Goal: Transaction & Acquisition: Purchase product/service

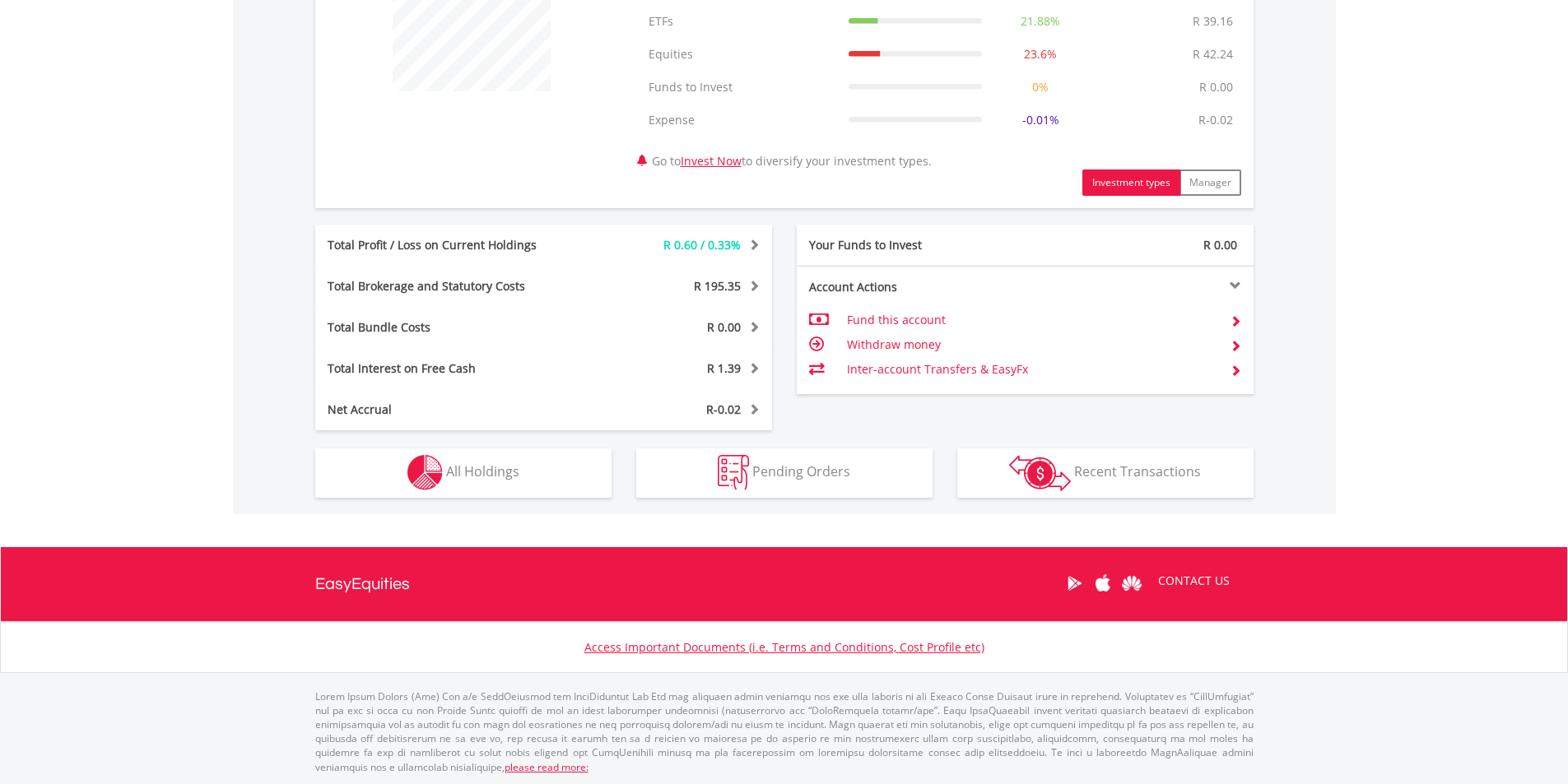
scroll to position [706, 0]
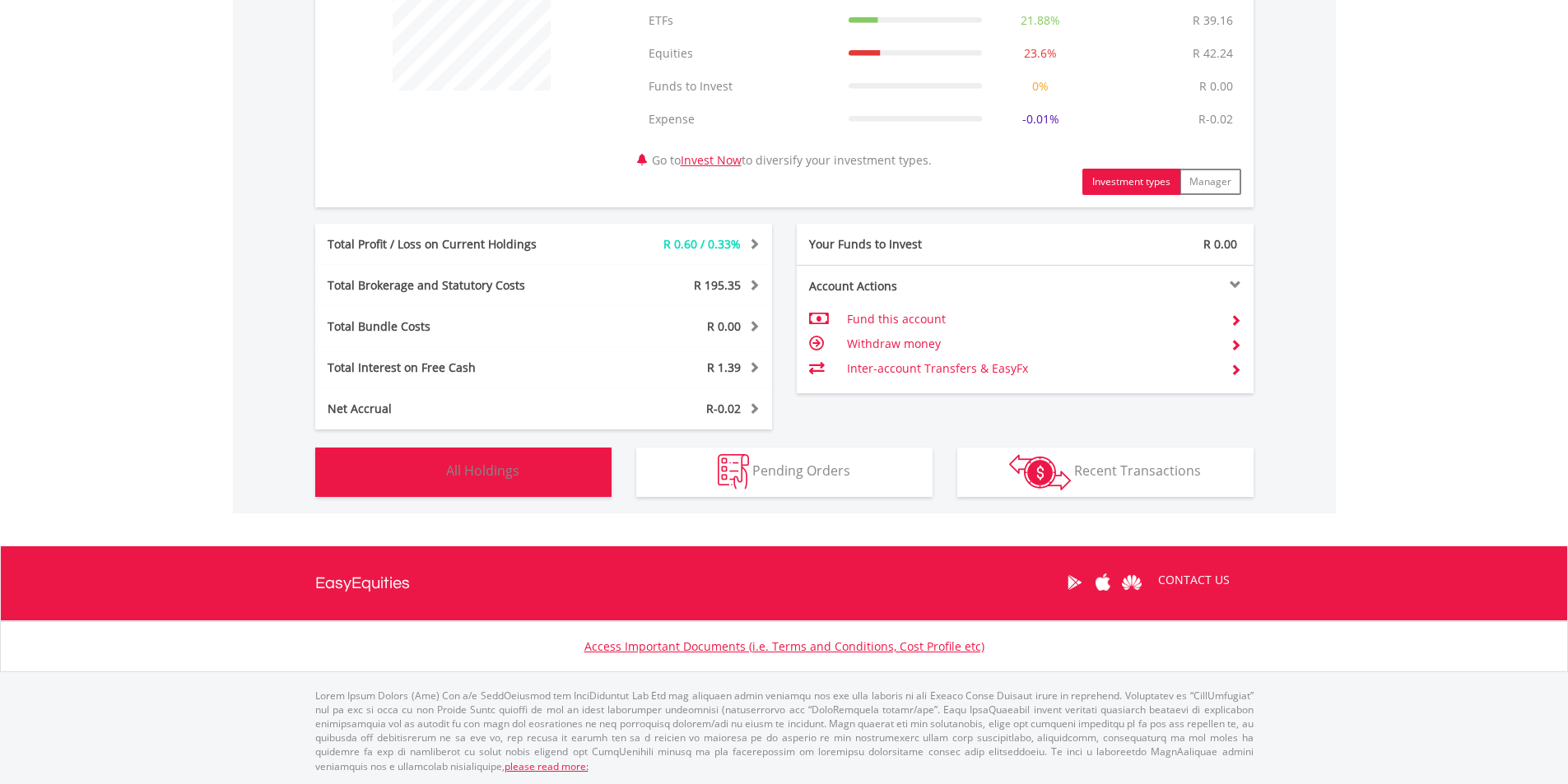
click at [507, 486] on button "Holdings All Holdings" at bounding box center [464, 472] width 296 height 50
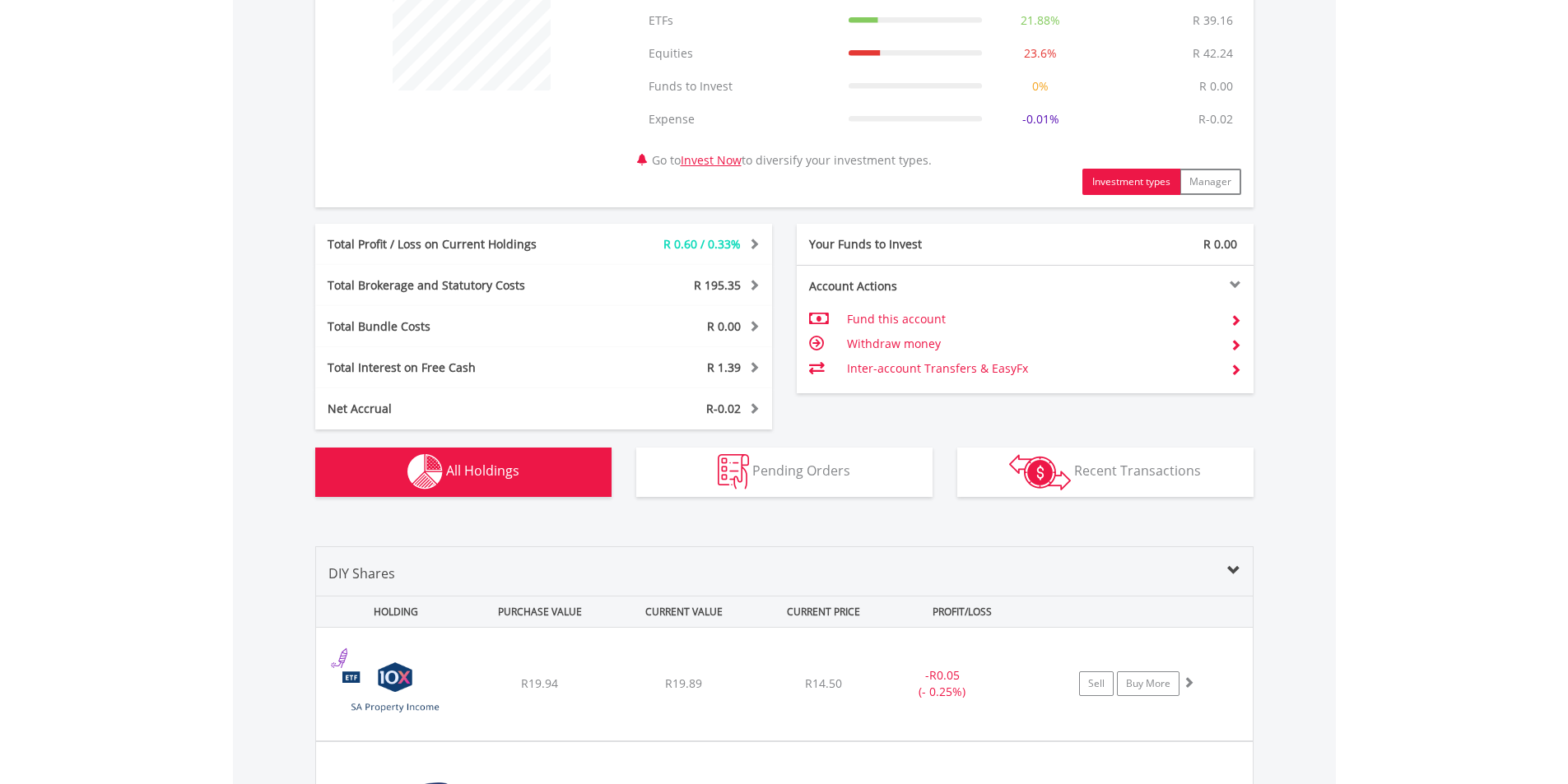
scroll to position [1253, 0]
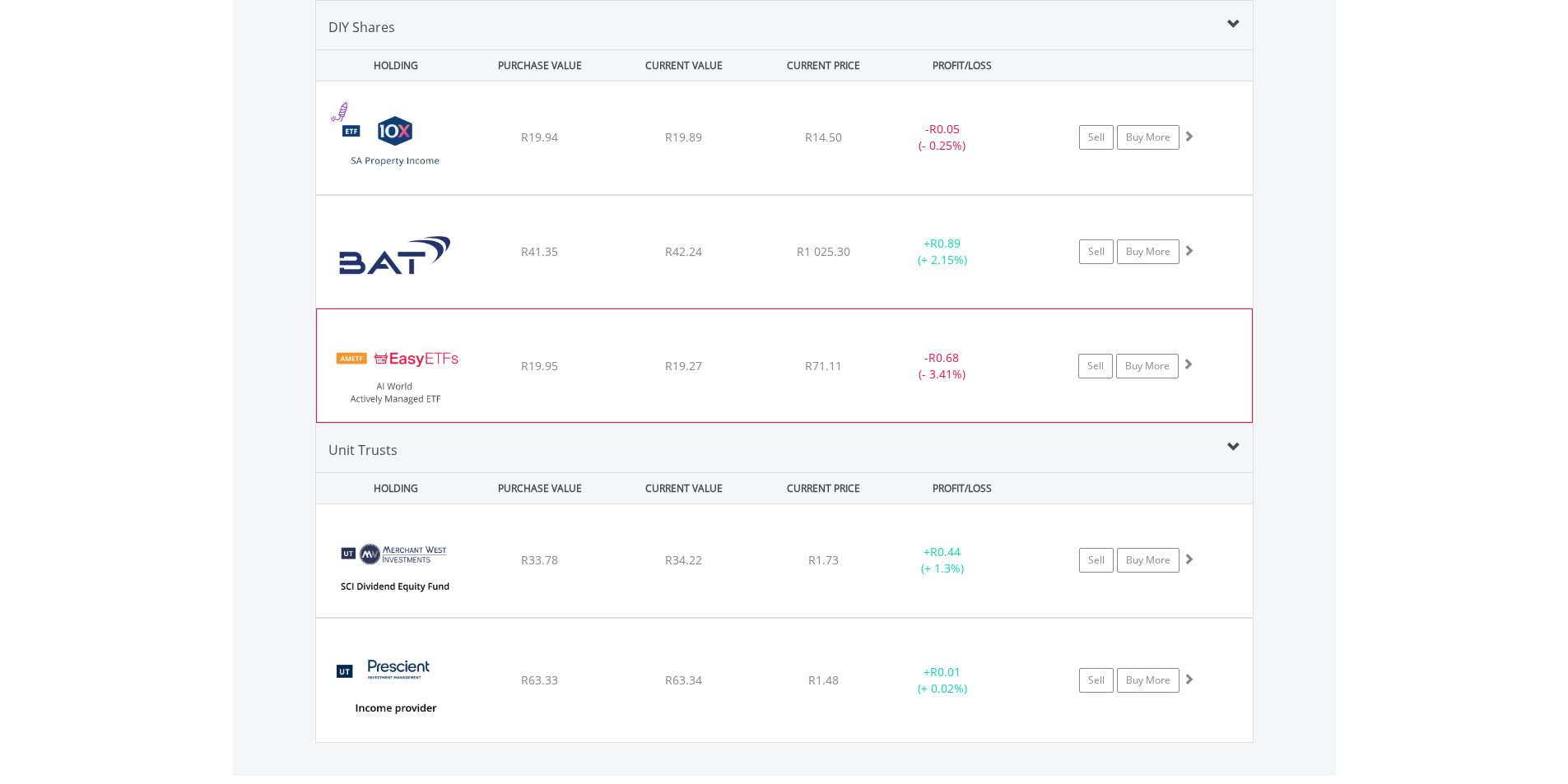
click at [625, 194] on div "﻿ EasyETFs AI World Actively Managed ETF R19.95 R19.27 R71.11 - R0.68 (- 3.41%)…" at bounding box center [784, 137] width 937 height 113
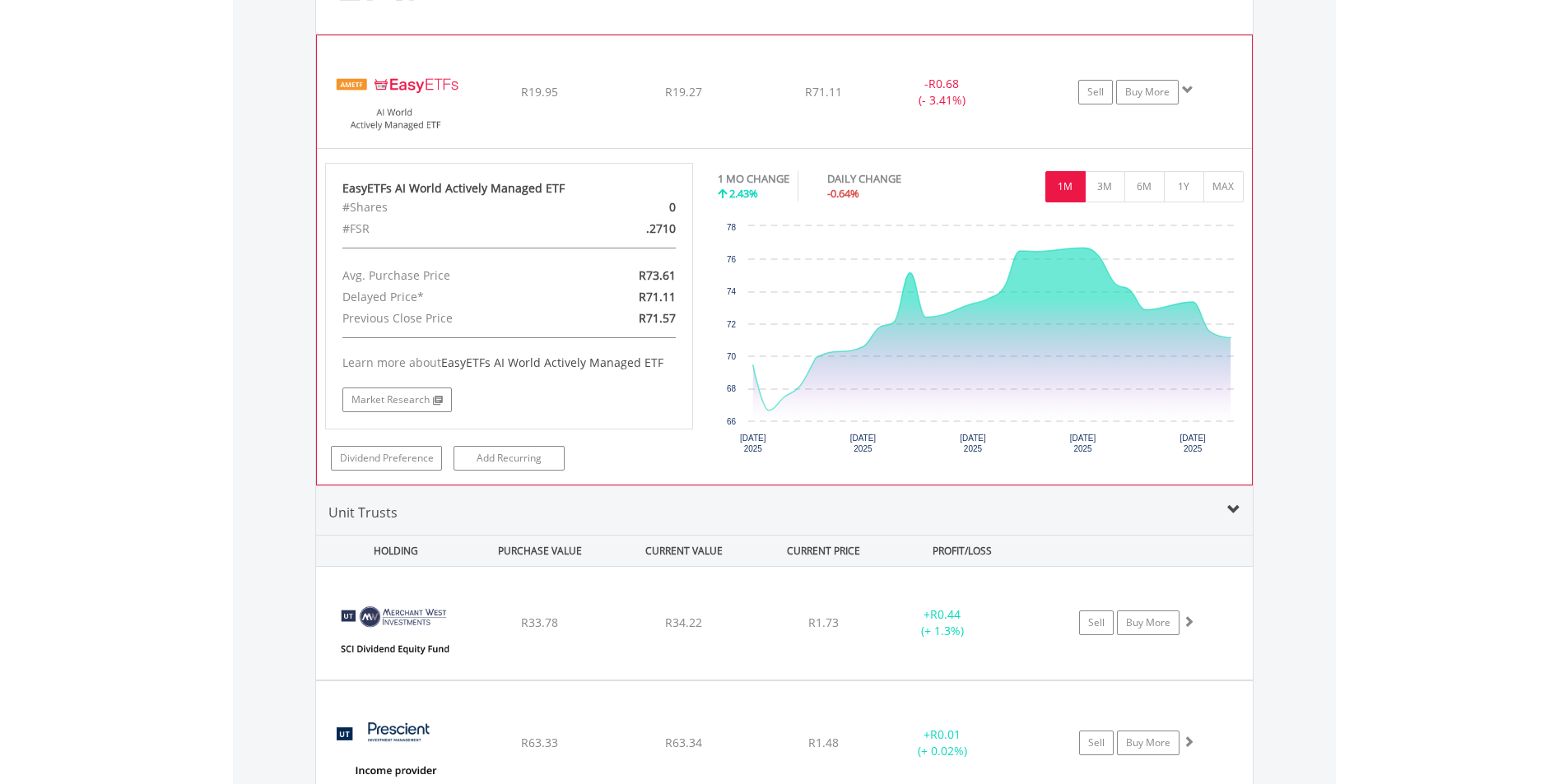
scroll to position [1500, 0]
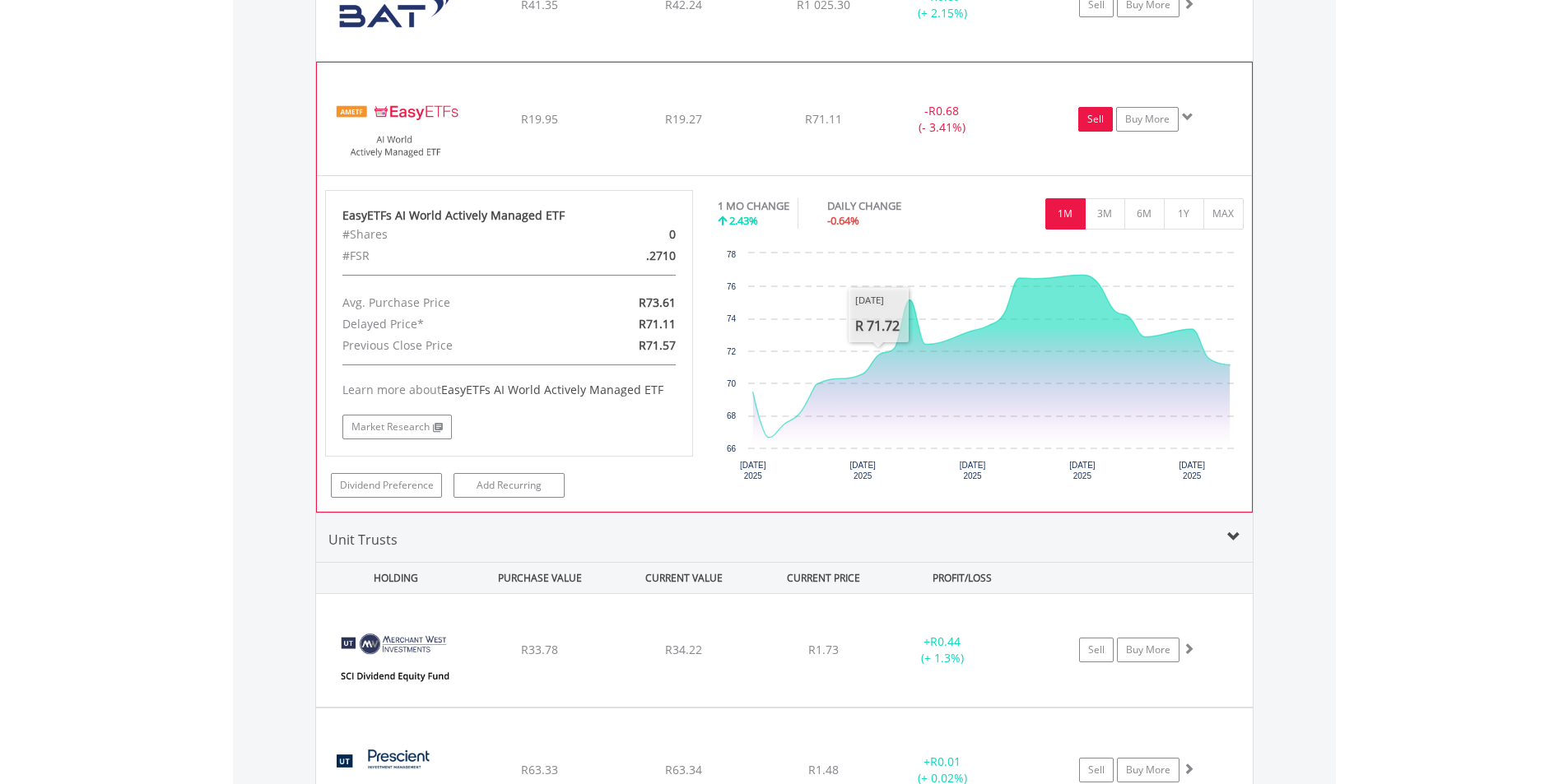
click at [1089, 113] on link "Sell" at bounding box center [1095, 118] width 34 height 24
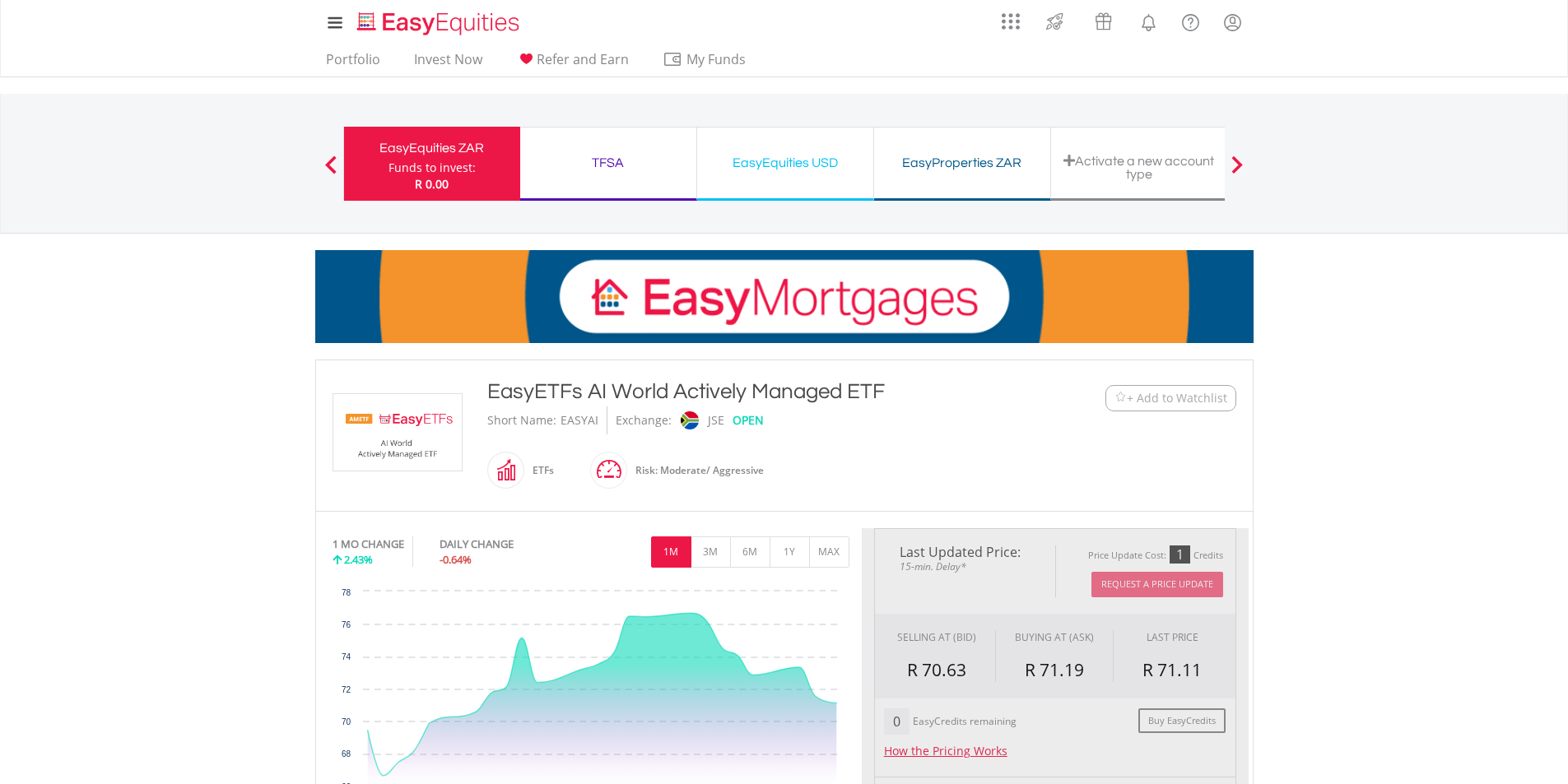
type input "*****"
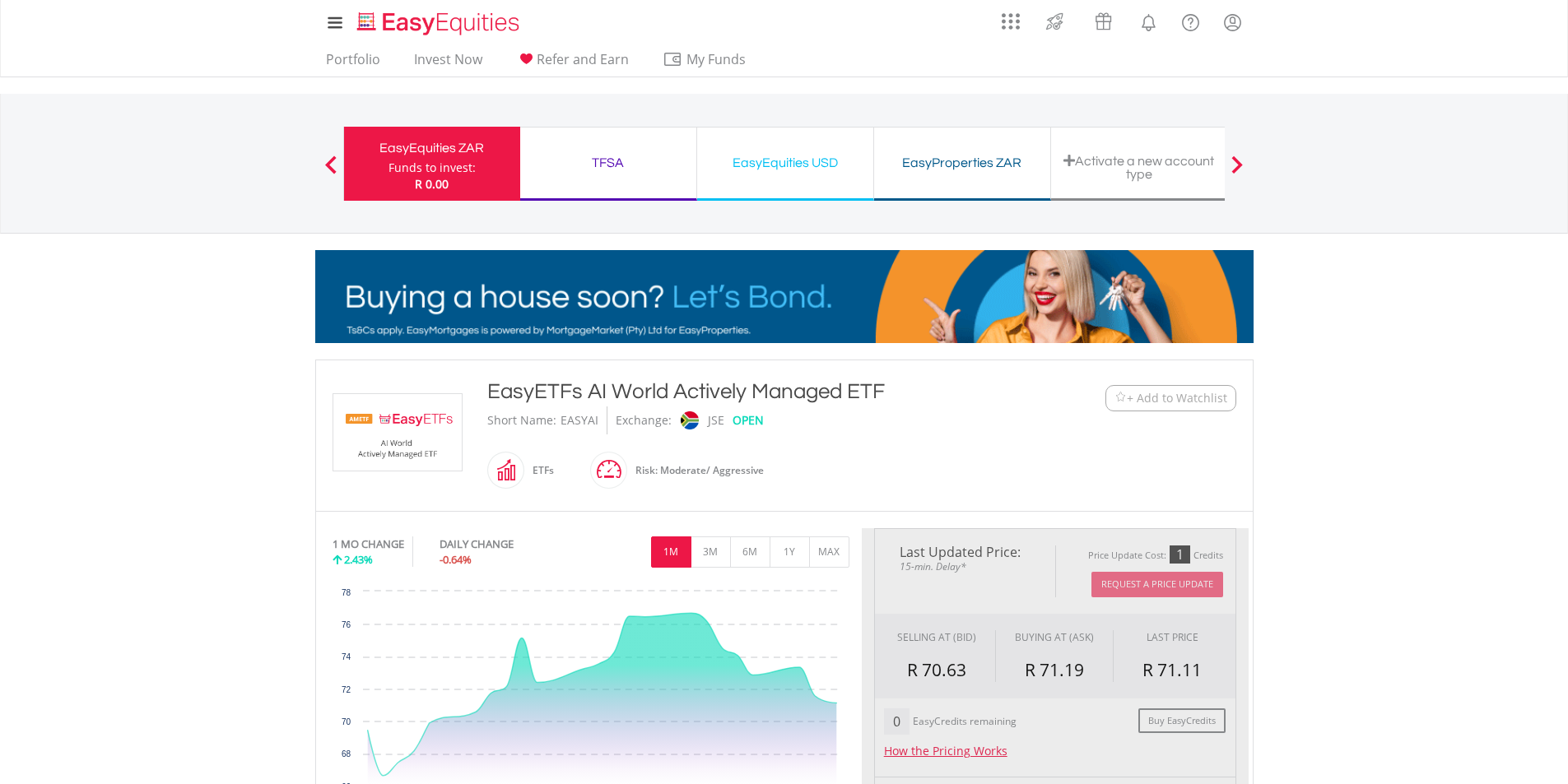
type input "******"
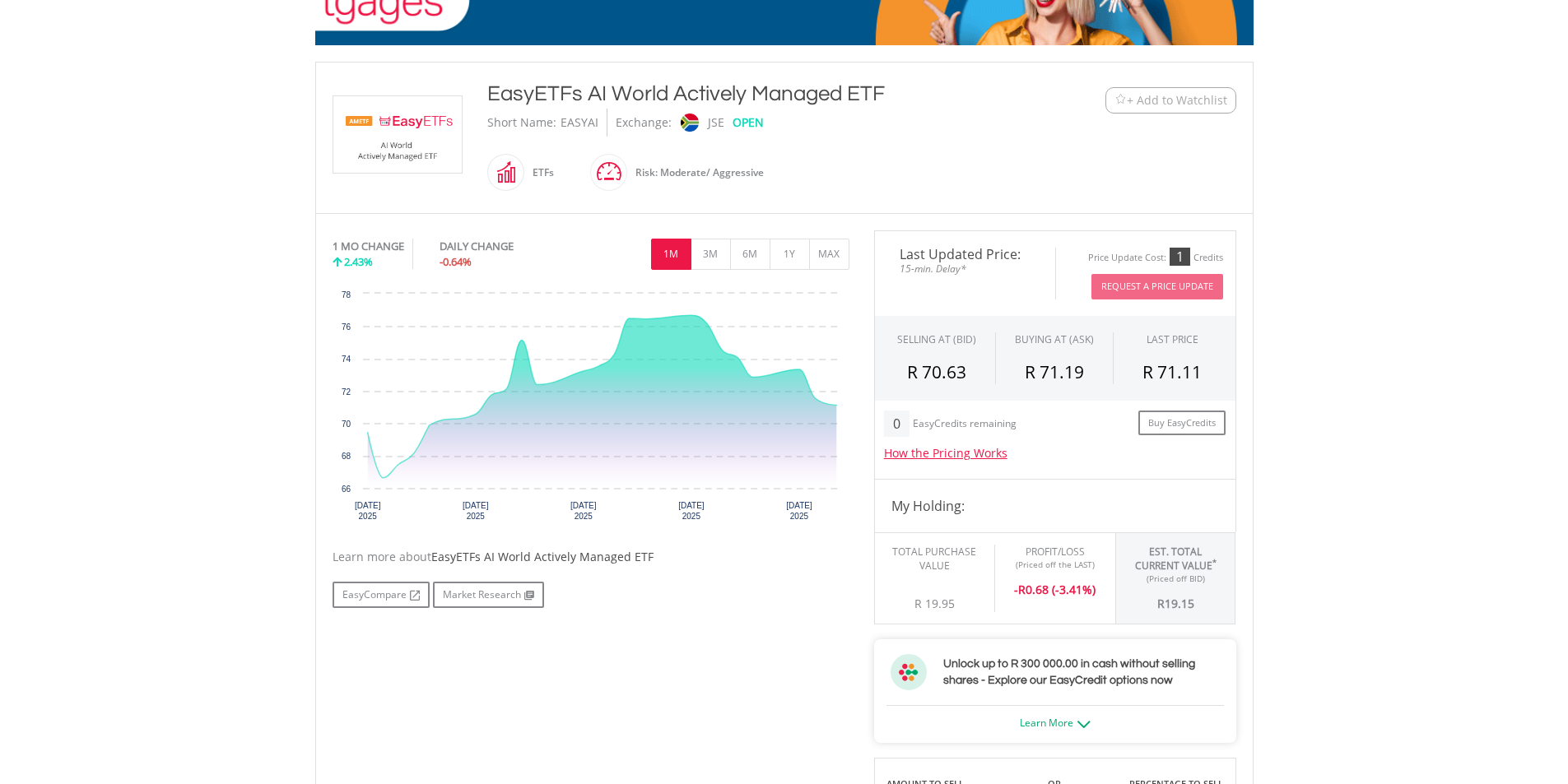
scroll to position [247, 0]
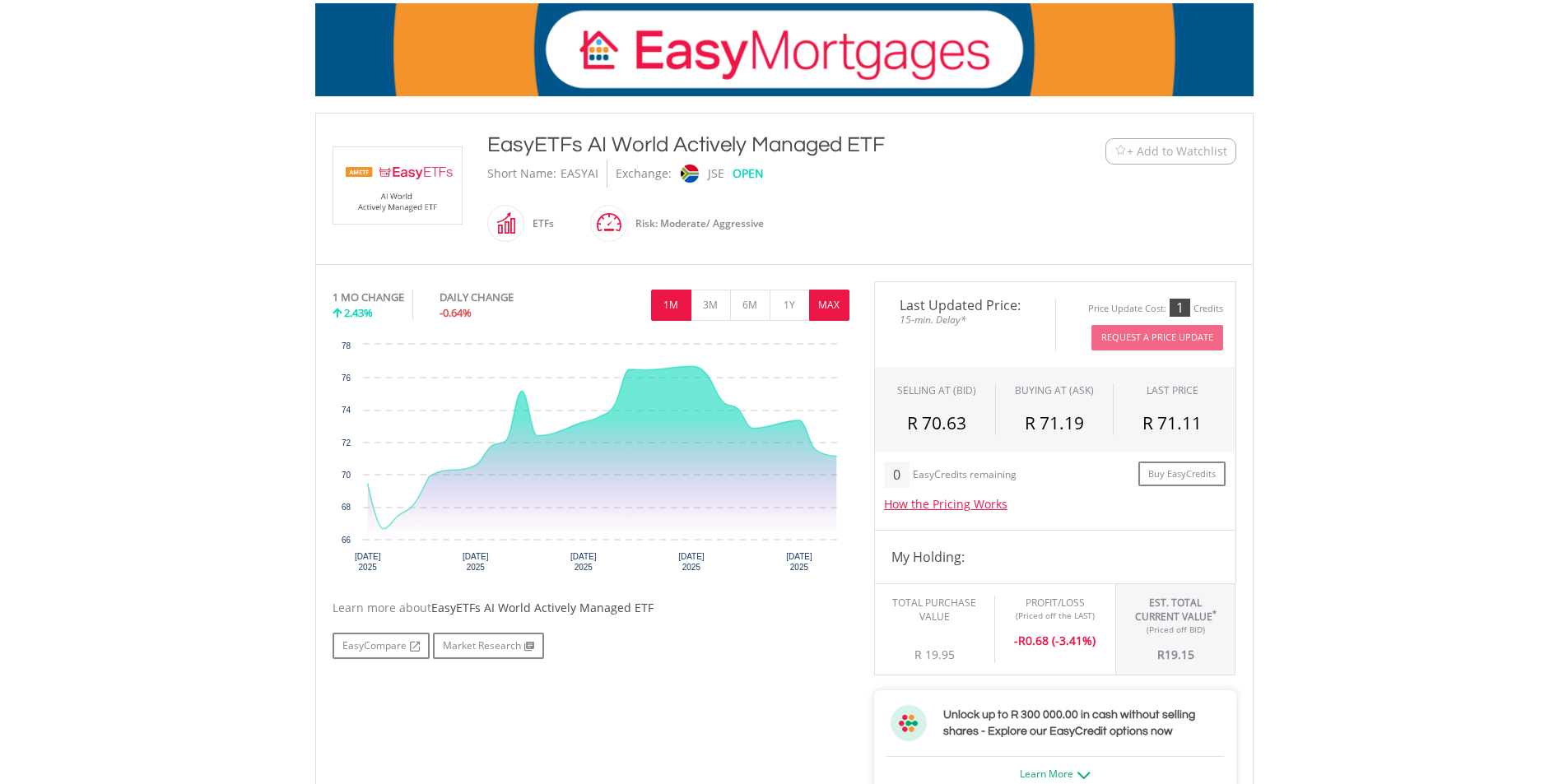
click at [823, 297] on button "MAX" at bounding box center [829, 305] width 41 height 32
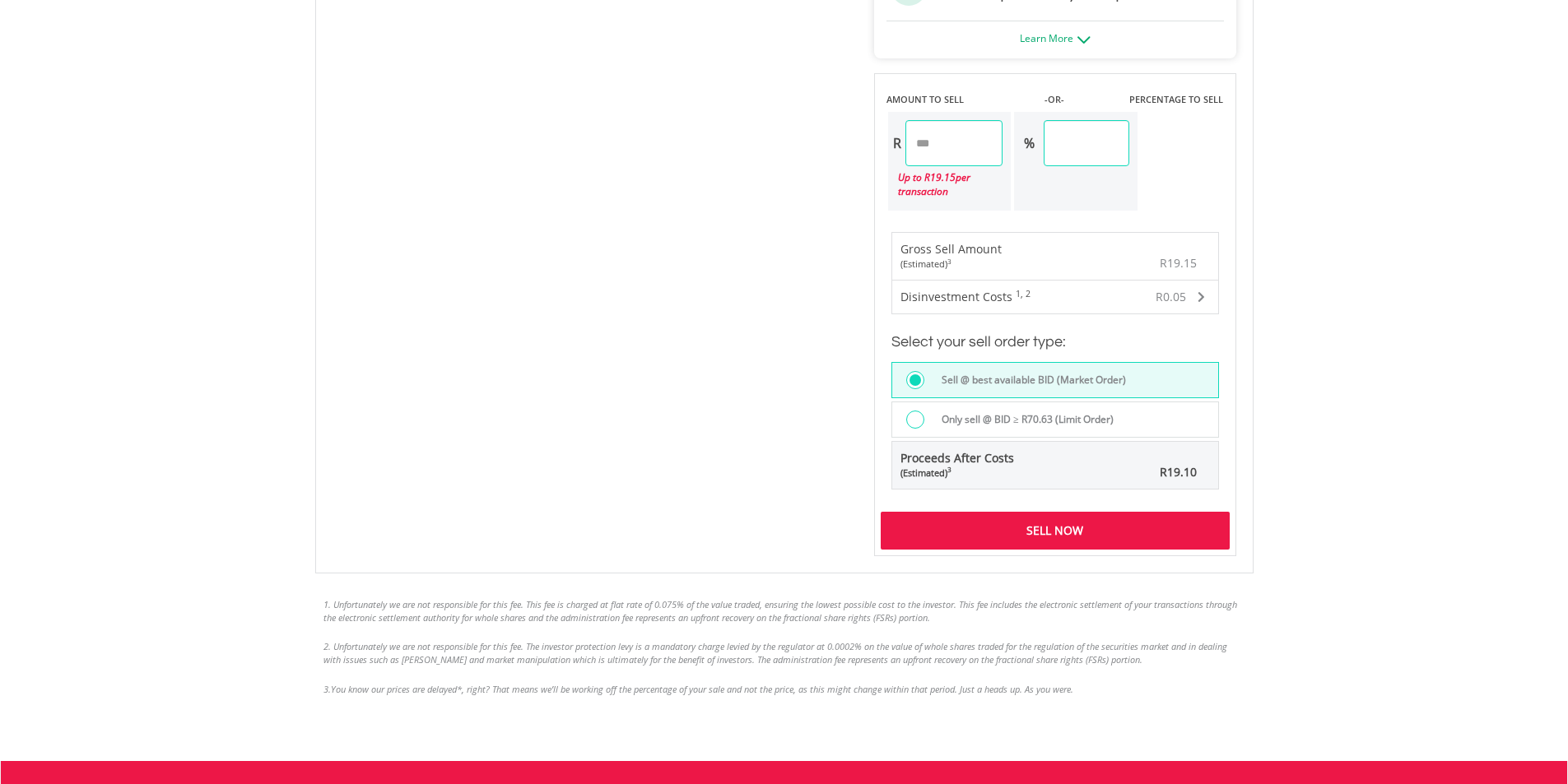
scroll to position [987, 0]
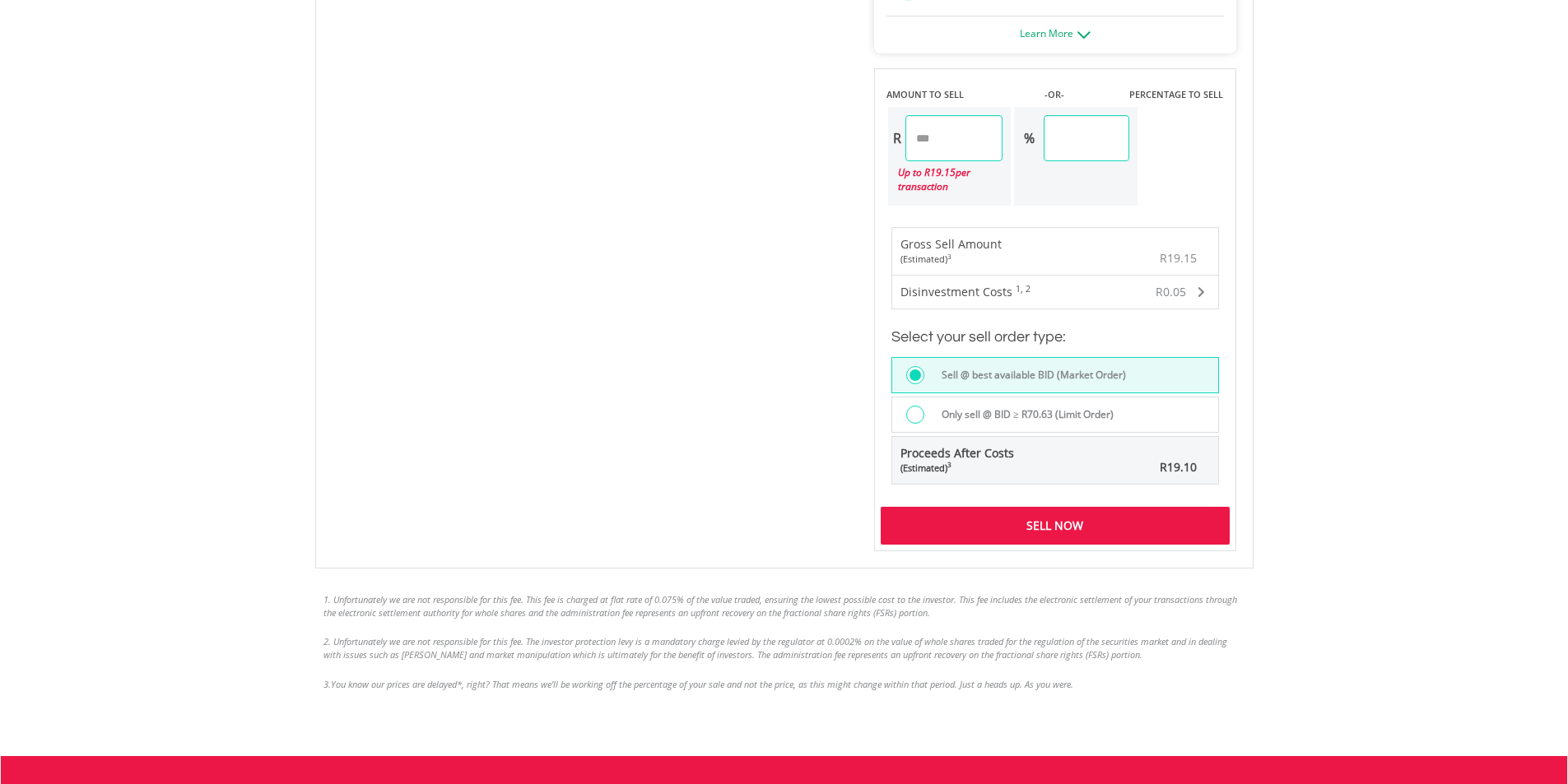
click at [1021, 527] on div "Sell Now" at bounding box center [1056, 526] width 349 height 38
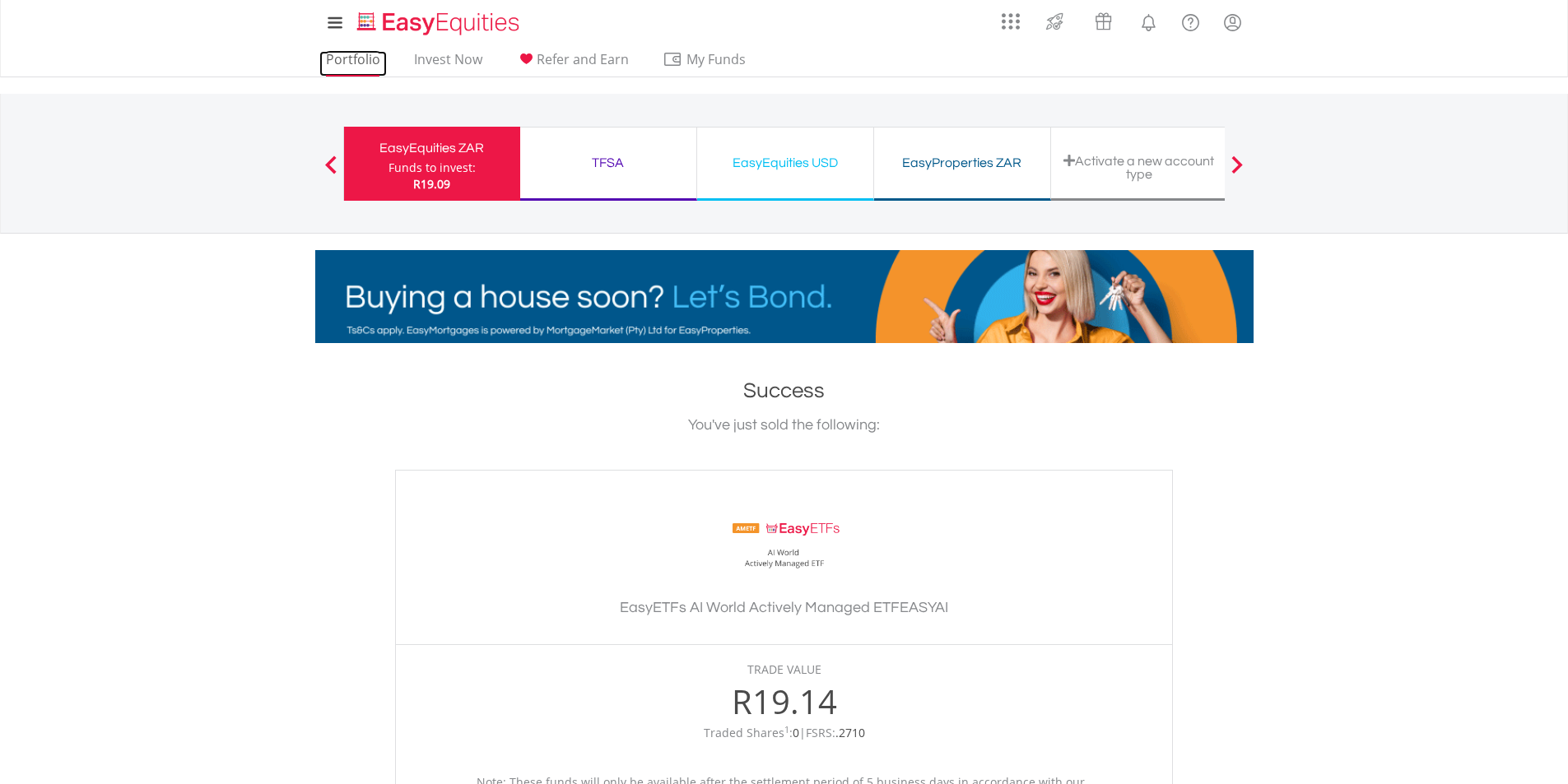
click at [366, 70] on link "Portfolio" at bounding box center [352, 63] width 68 height 25
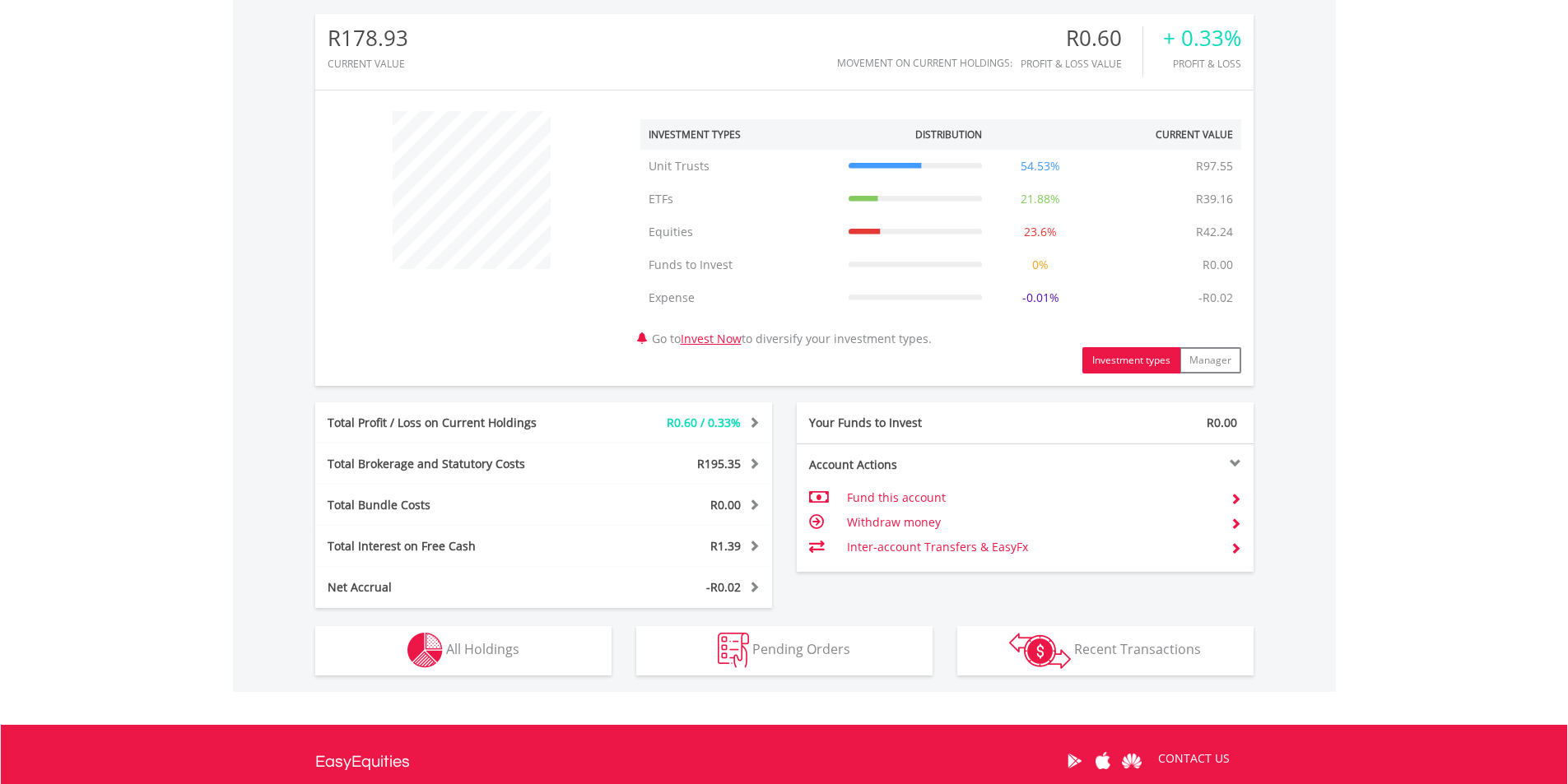
scroll to position [576, 0]
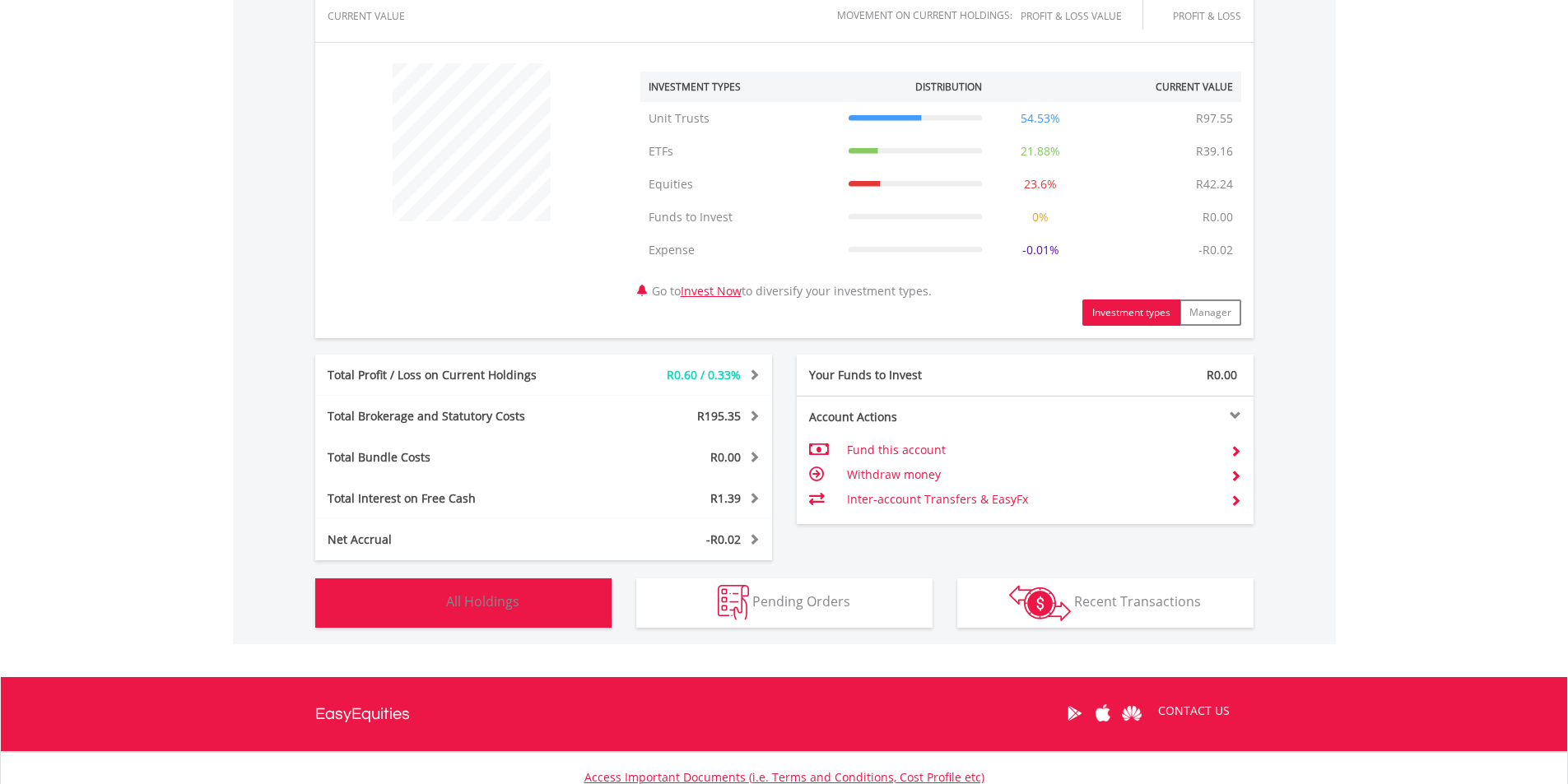
click at [523, 600] on button "Holdings All Holdings" at bounding box center [464, 602] width 296 height 50
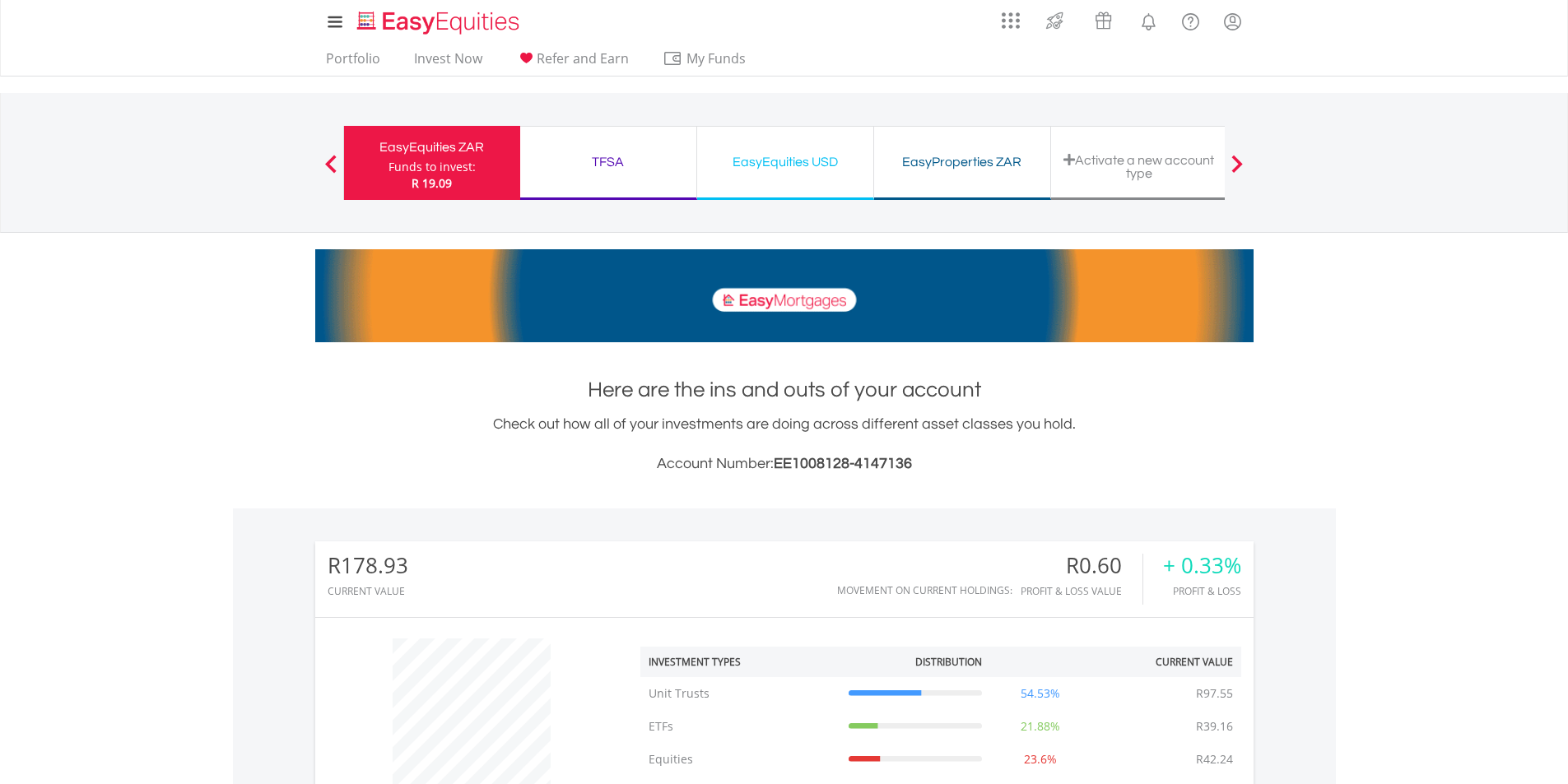
scroll to position [0, 0]
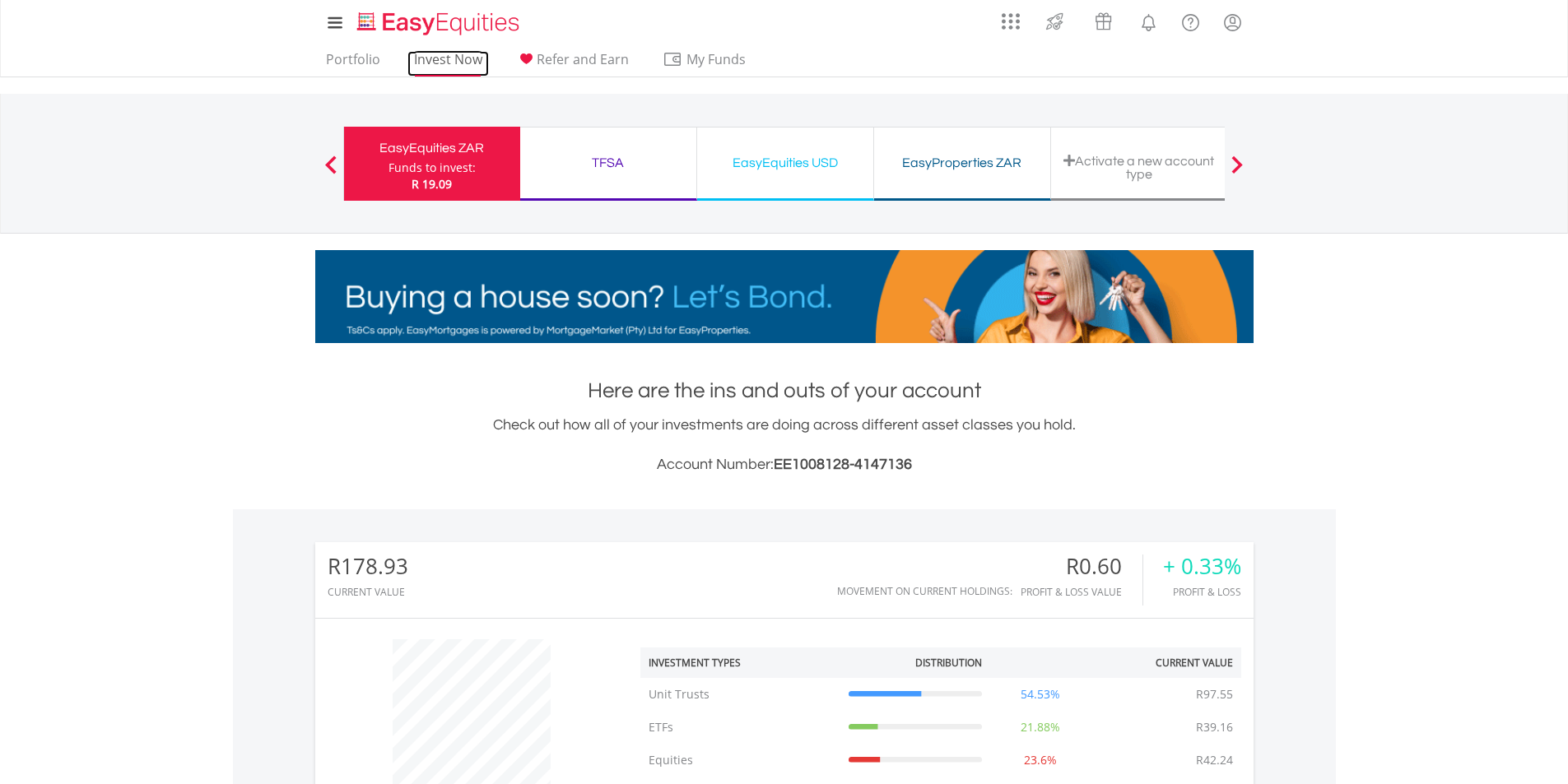
click at [458, 64] on link "Invest Now" at bounding box center [448, 63] width 81 height 25
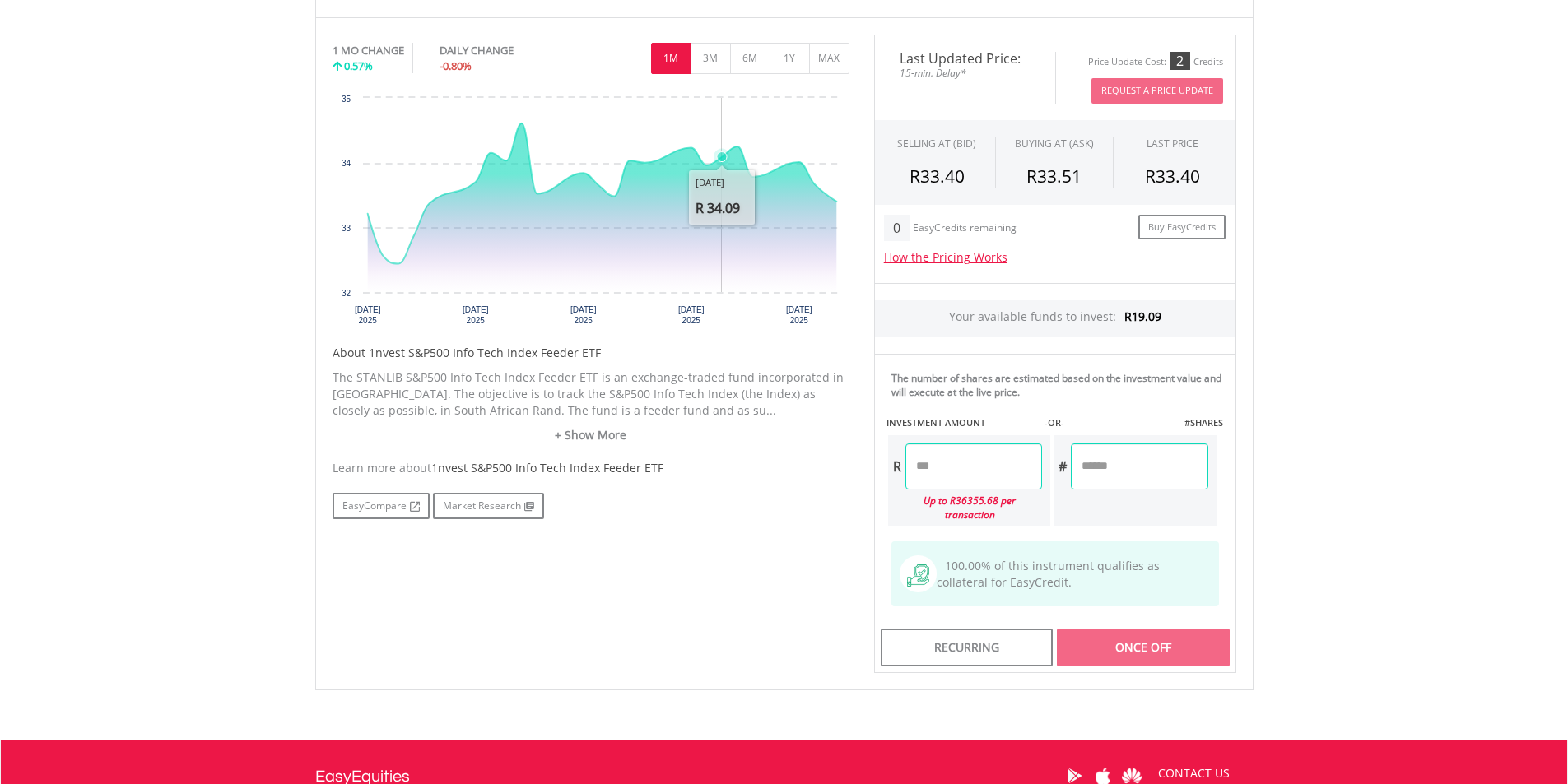
scroll to position [411, 0]
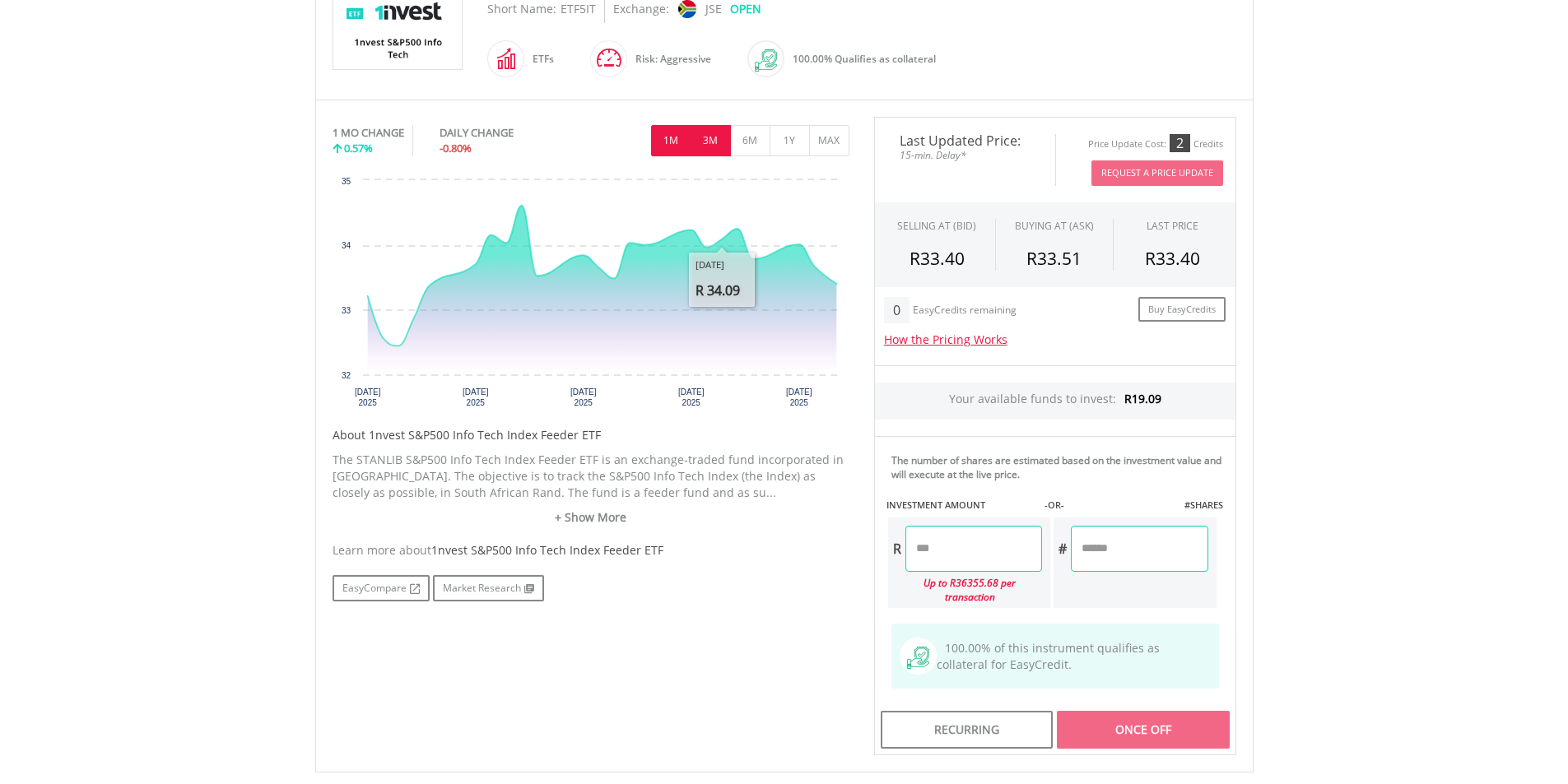
click at [718, 139] on button "3M" at bounding box center [710, 140] width 41 height 32
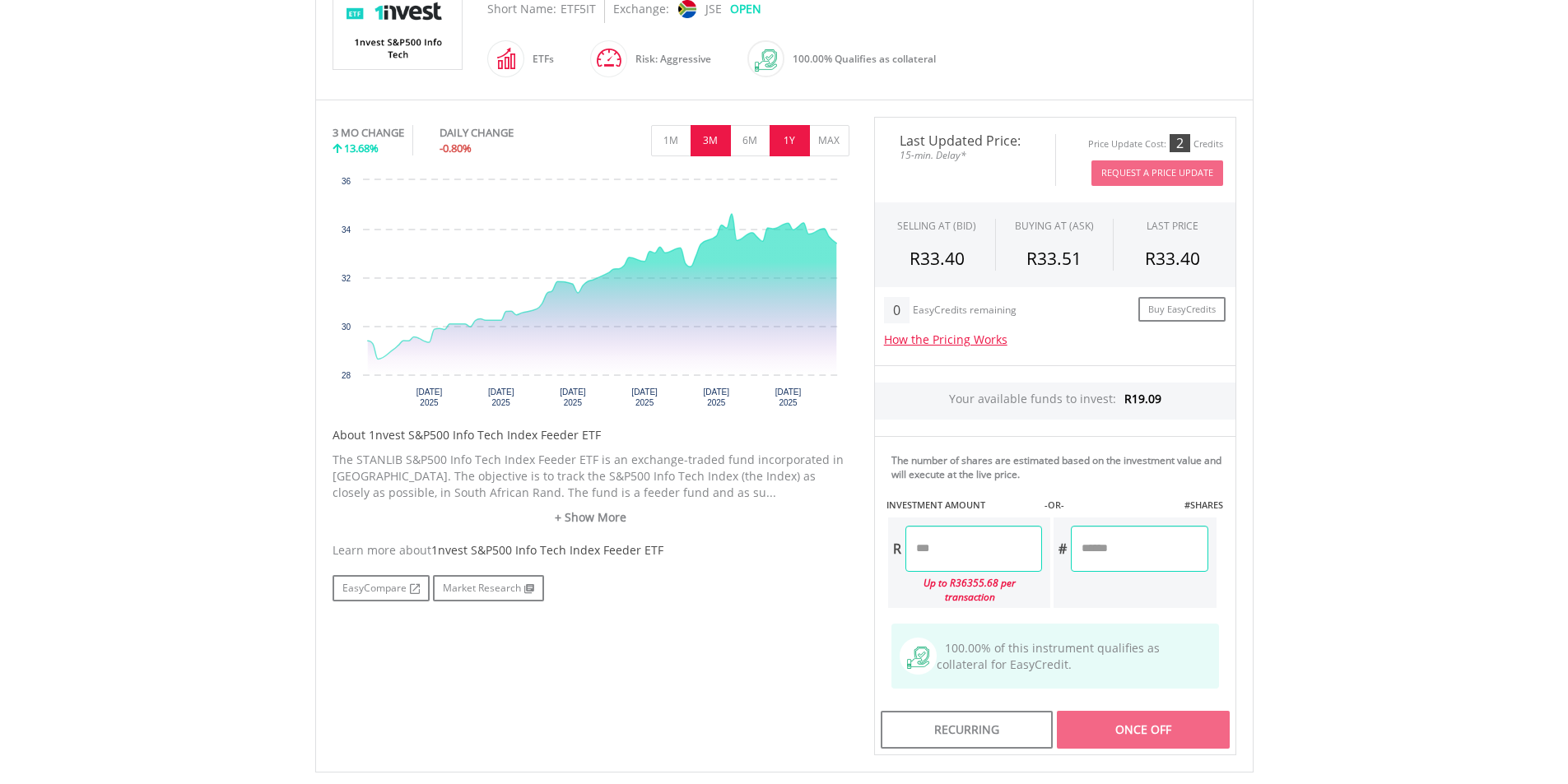
click at [788, 142] on button "1Y" at bounding box center [790, 140] width 41 height 32
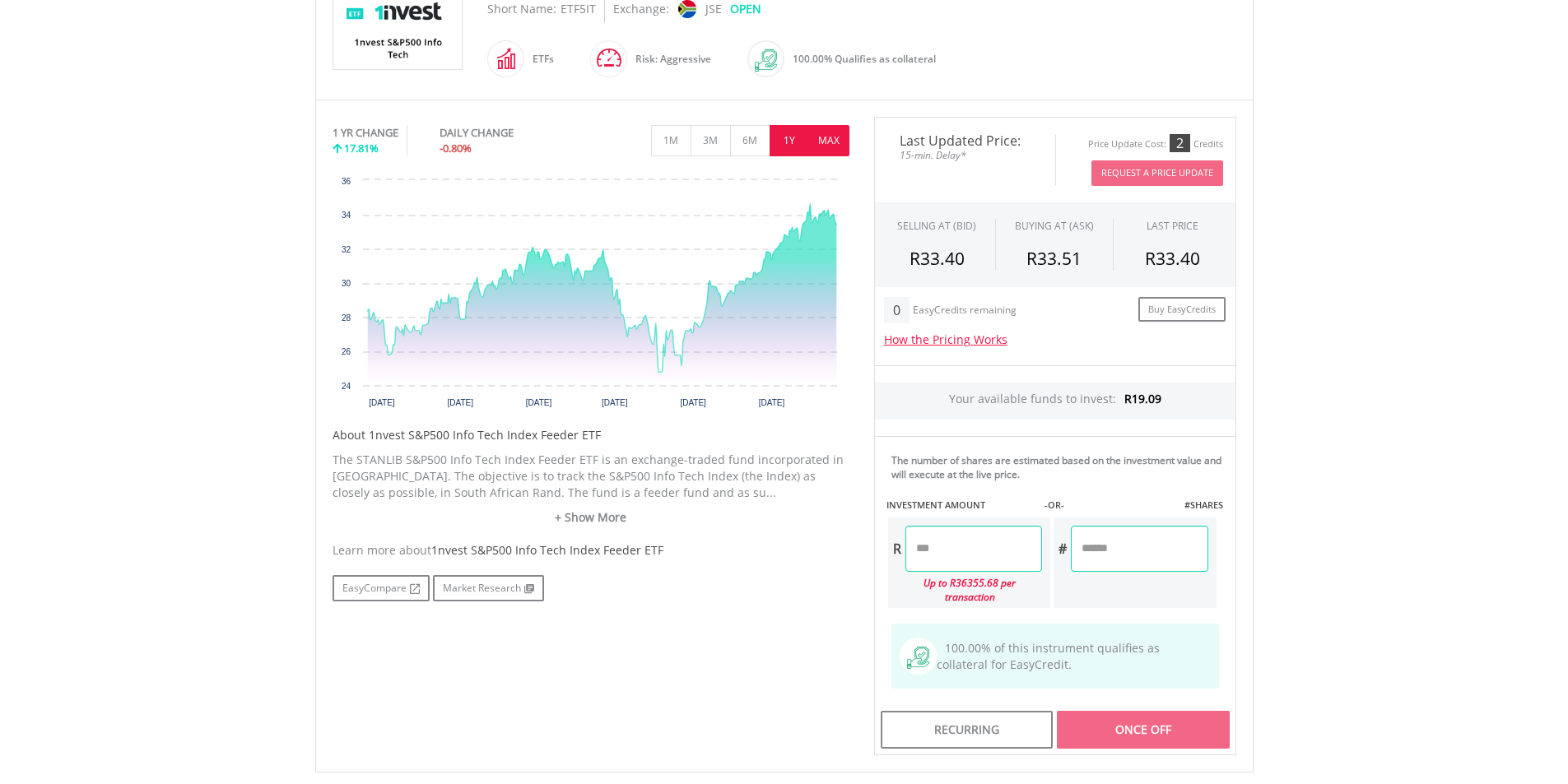
click at [816, 145] on button "MAX" at bounding box center [829, 140] width 41 height 32
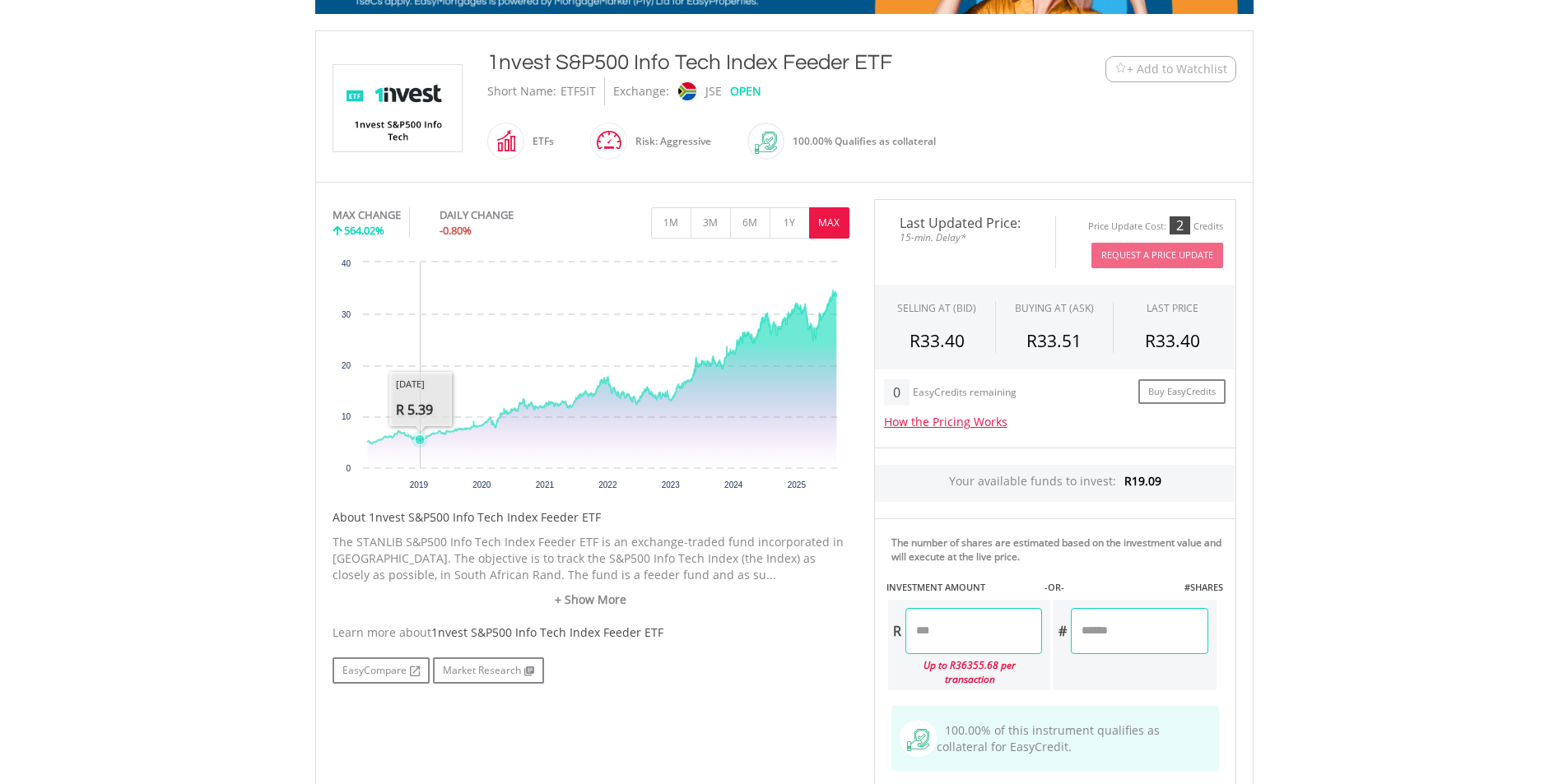
scroll to position [0, 0]
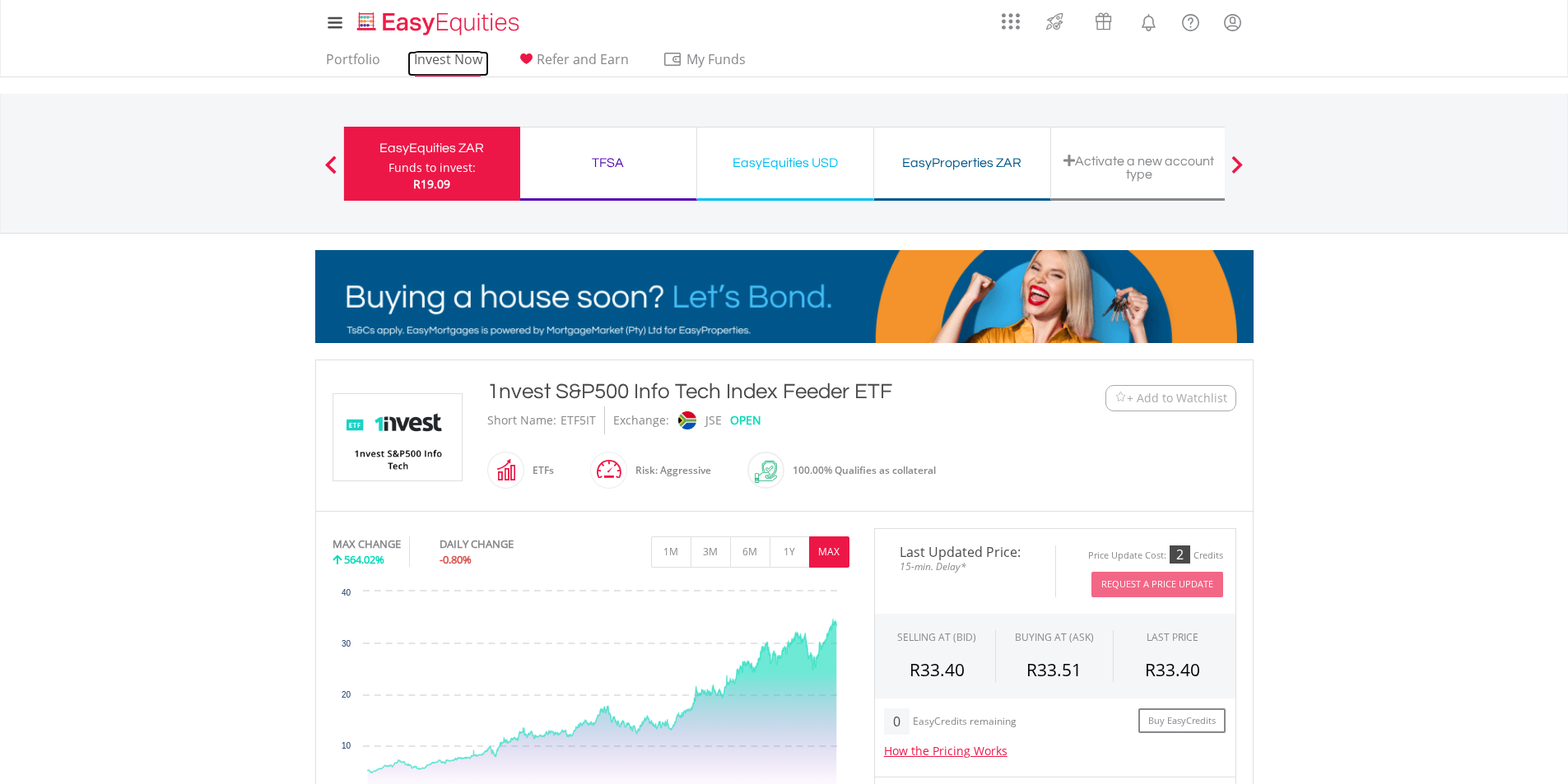
click at [427, 52] on link "Invest Now" at bounding box center [448, 63] width 81 height 25
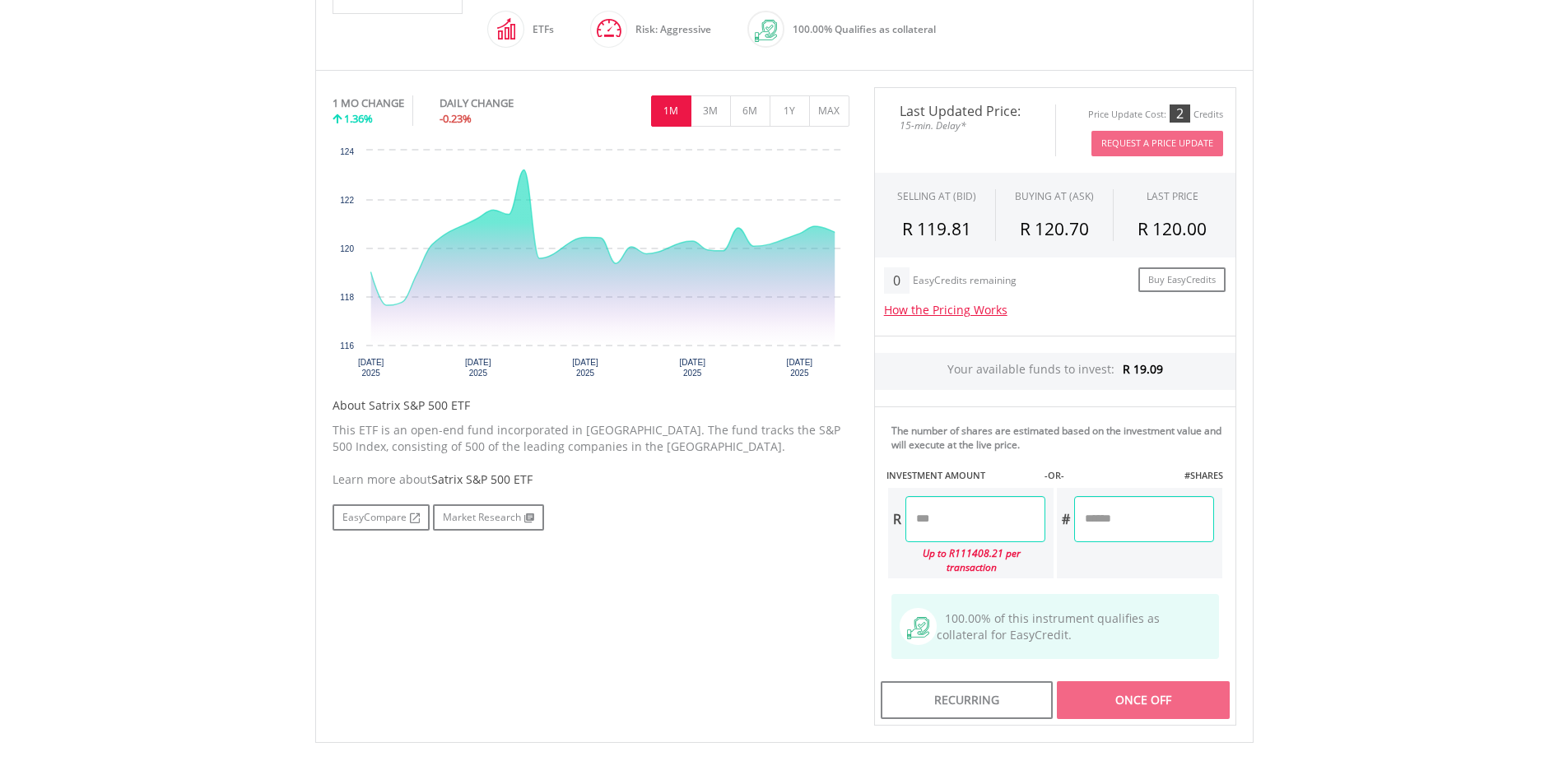
scroll to position [494, 0]
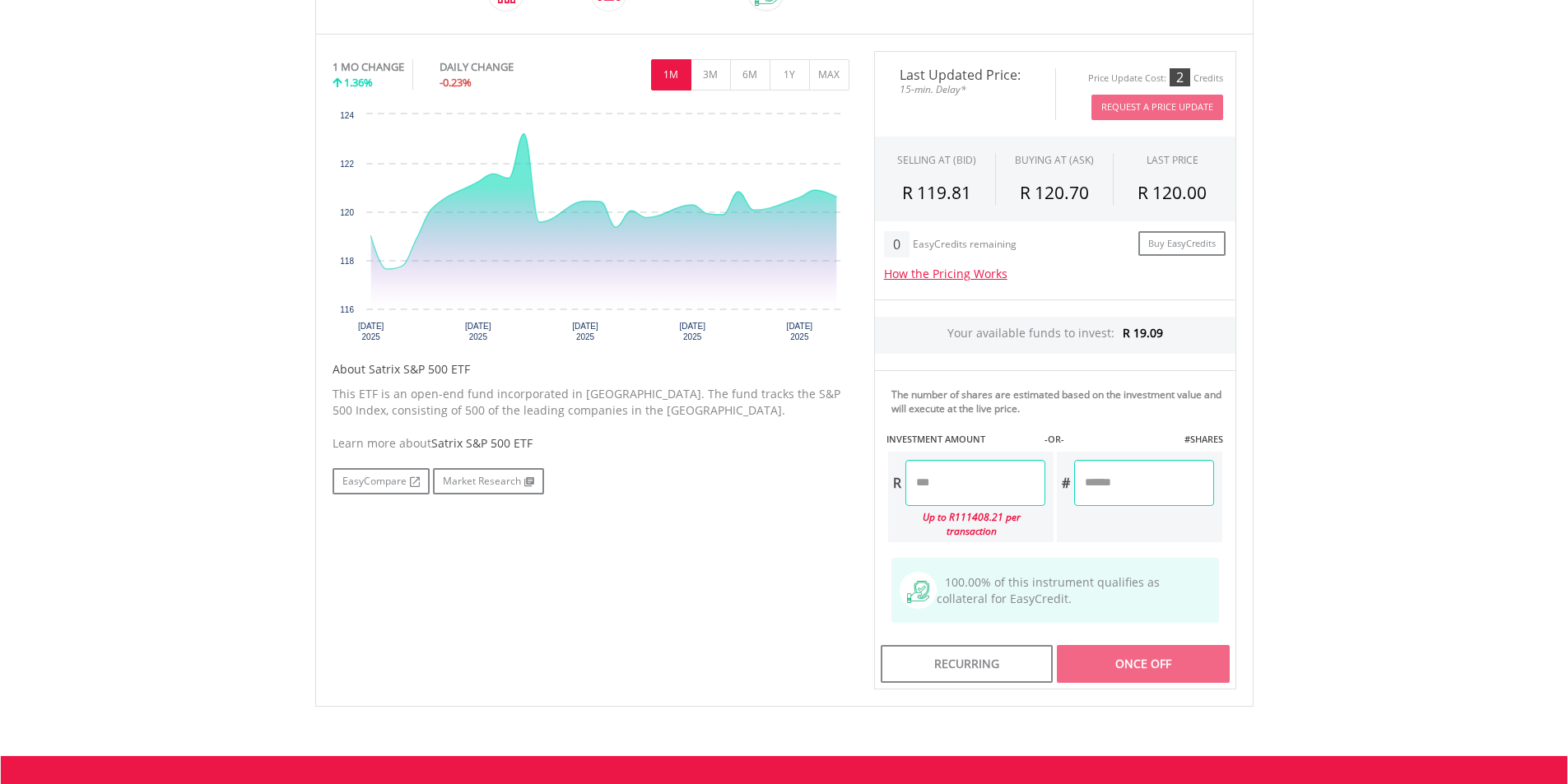
click at [1003, 485] on input "number" at bounding box center [975, 482] width 140 height 46
type input "*****"
type input "******"
click at [1116, 528] on div "Last Updated Price: 15-min. Delay* Price Update Cost: 2 Credits Request A Price…" at bounding box center [1056, 370] width 387 height 639
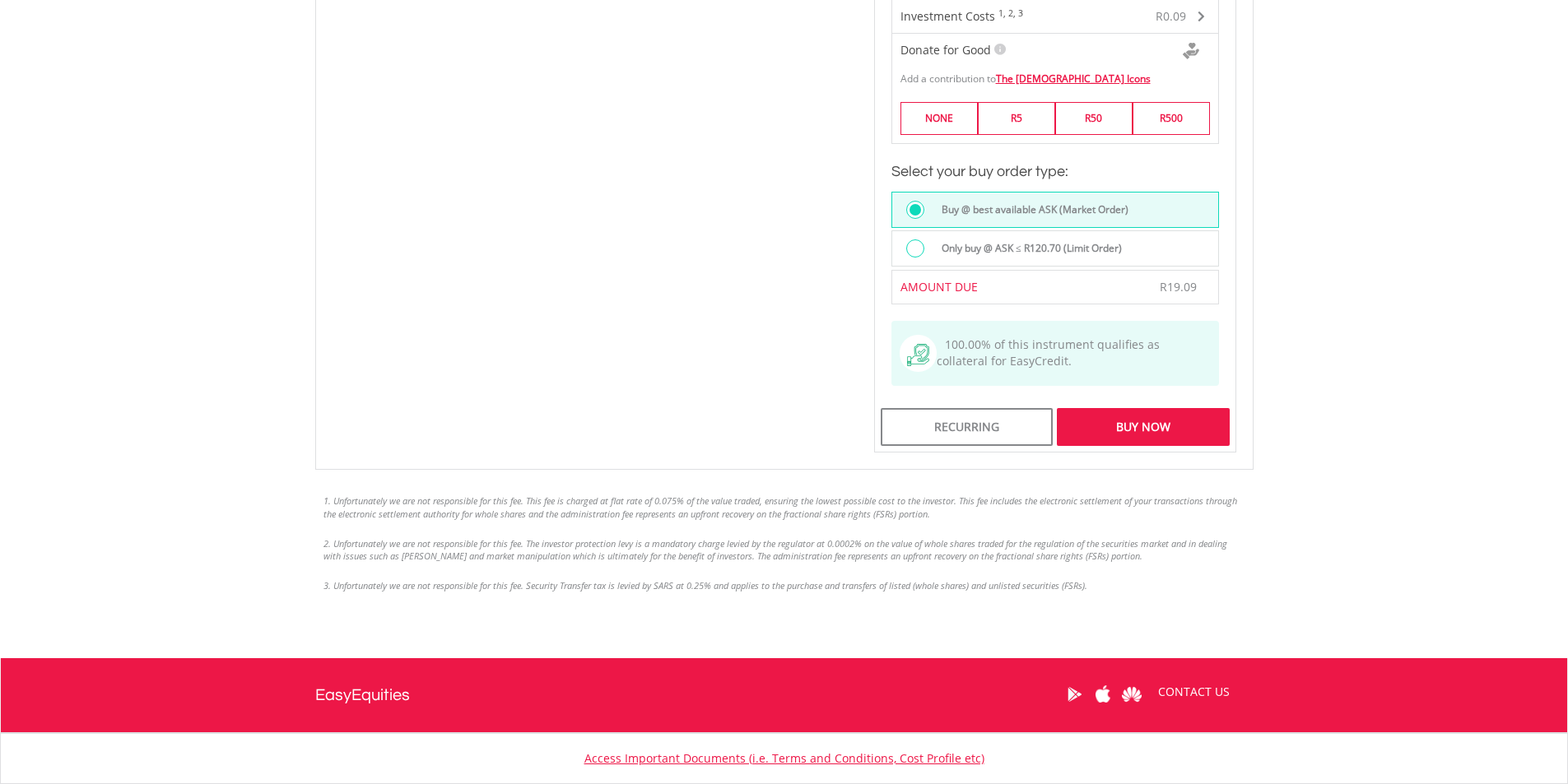
scroll to position [1152, 0]
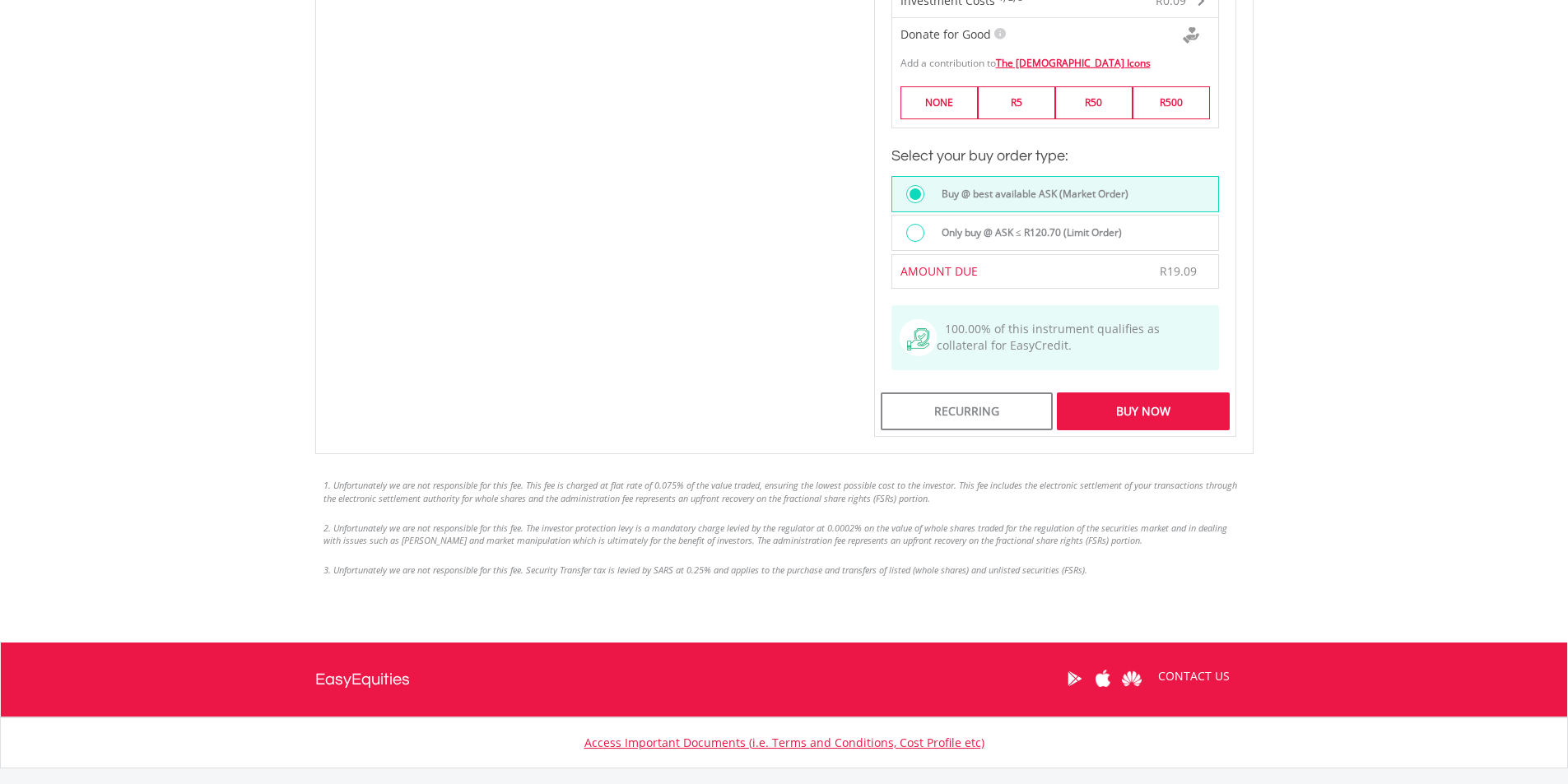
click at [1128, 401] on div "Buy Now" at bounding box center [1143, 412] width 172 height 38
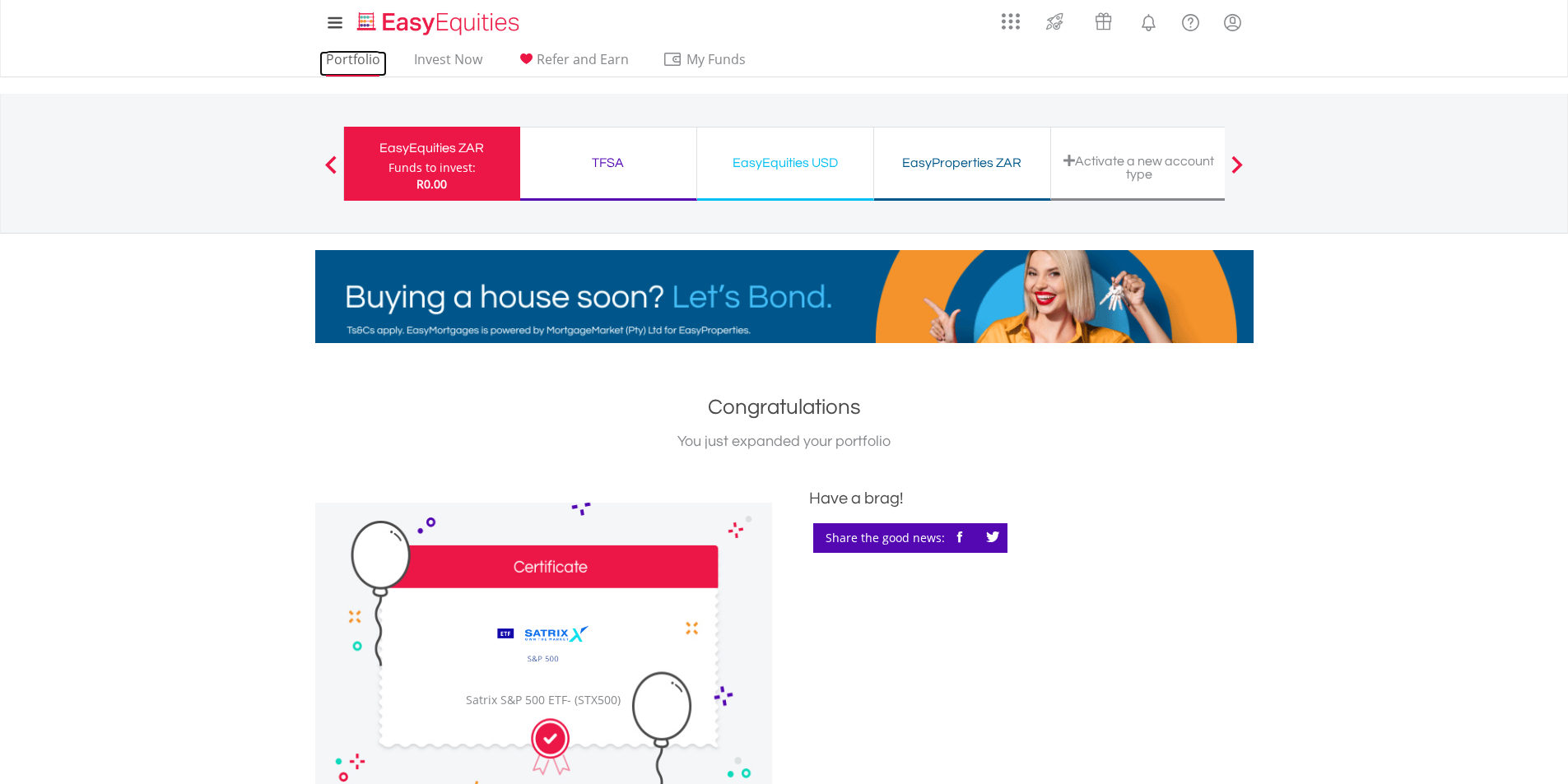
click at [356, 61] on link "Portfolio" at bounding box center [352, 63] width 68 height 25
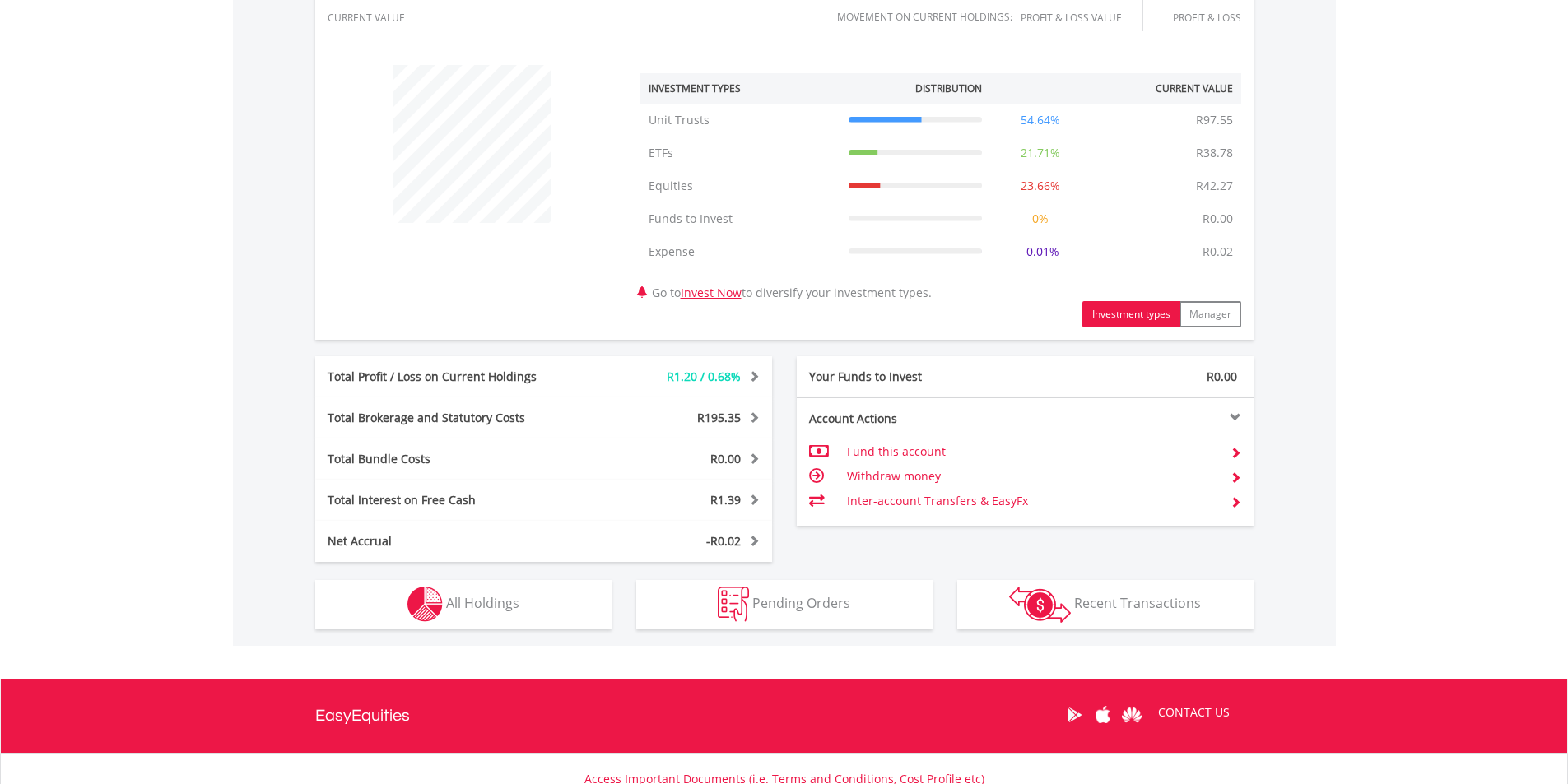
scroll to position [576, 0]
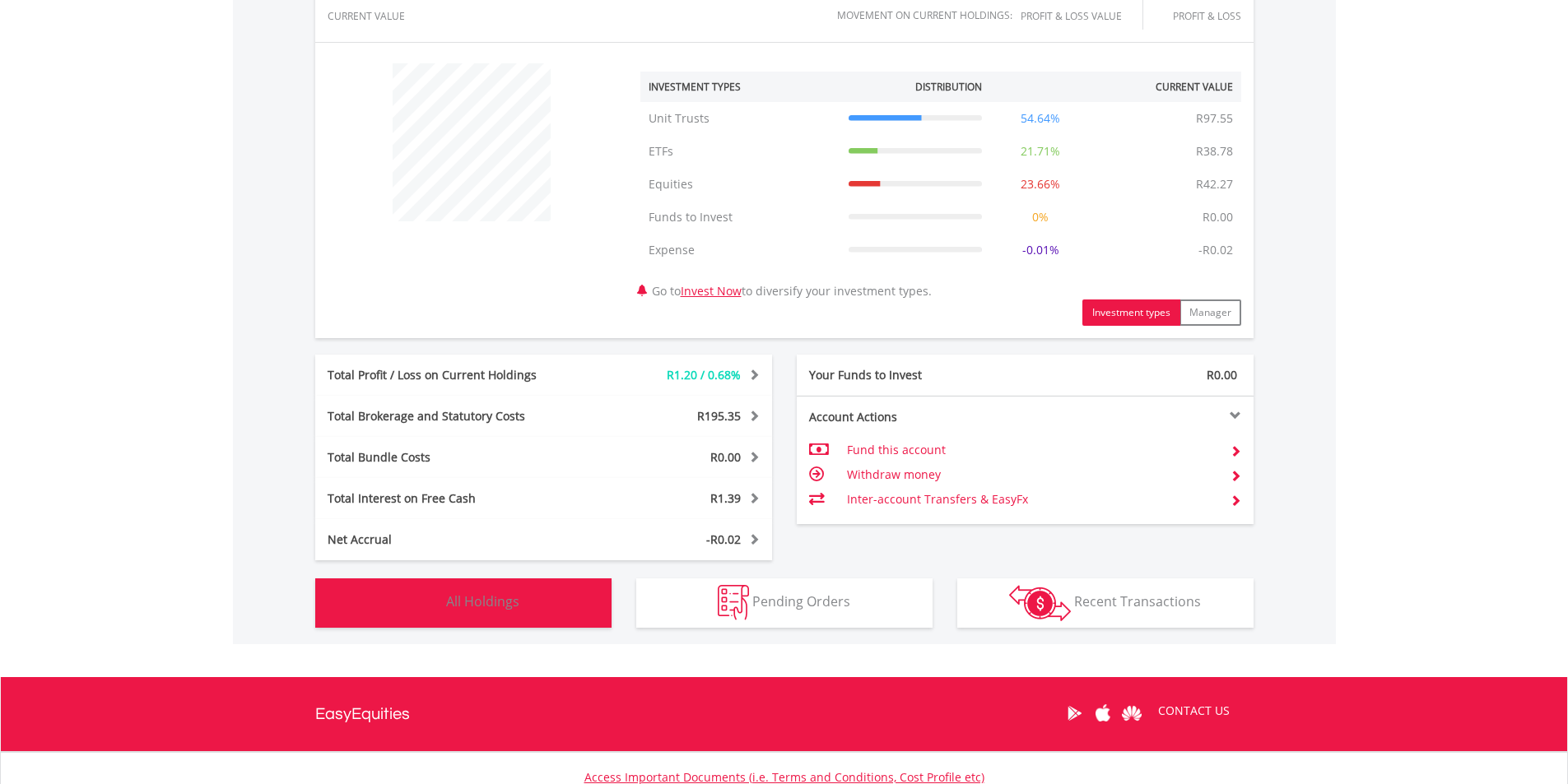
click at [448, 586] on button "Holdings All Holdings" at bounding box center [464, 602] width 296 height 50
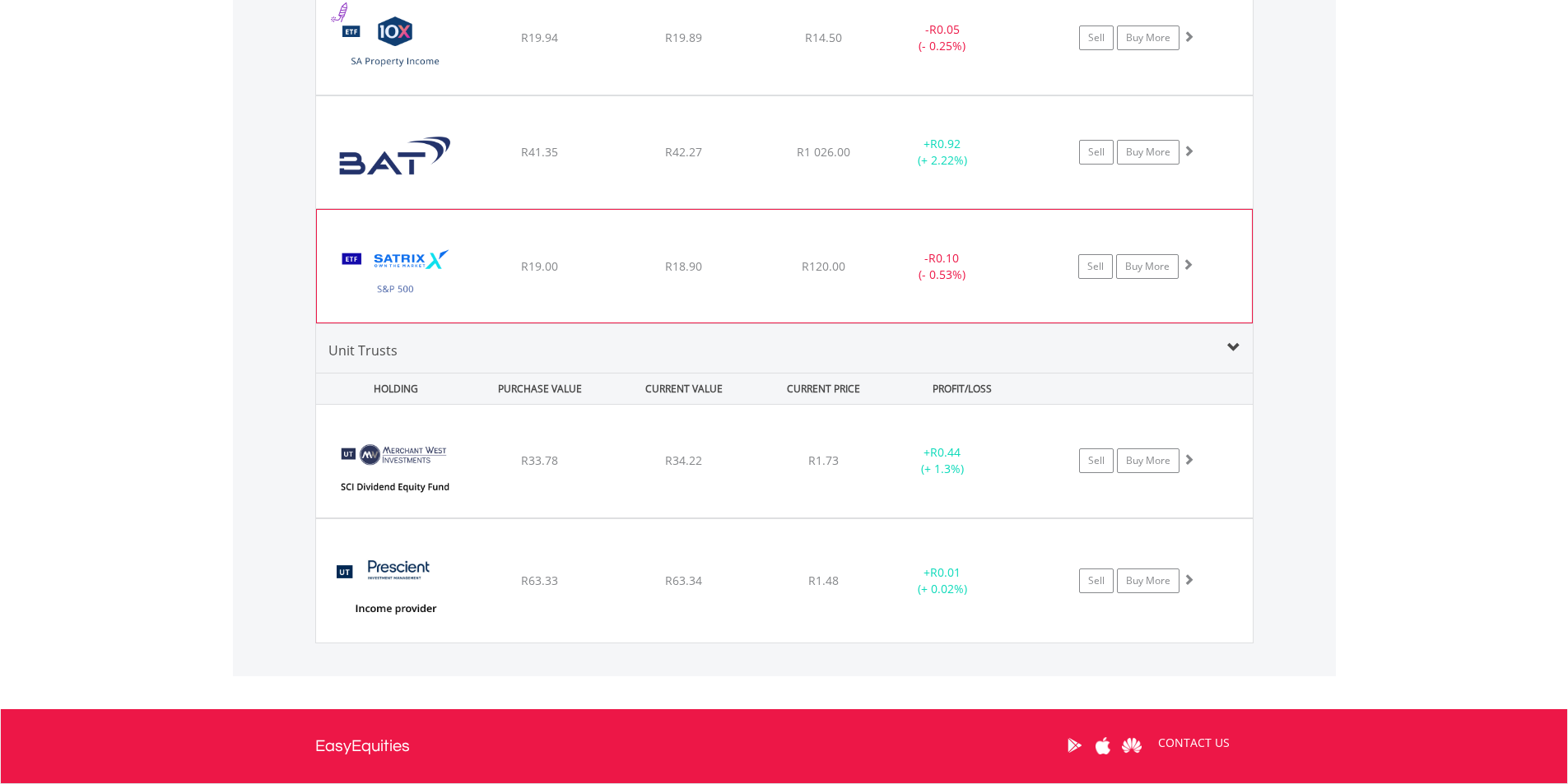
scroll to position [1351, 0]
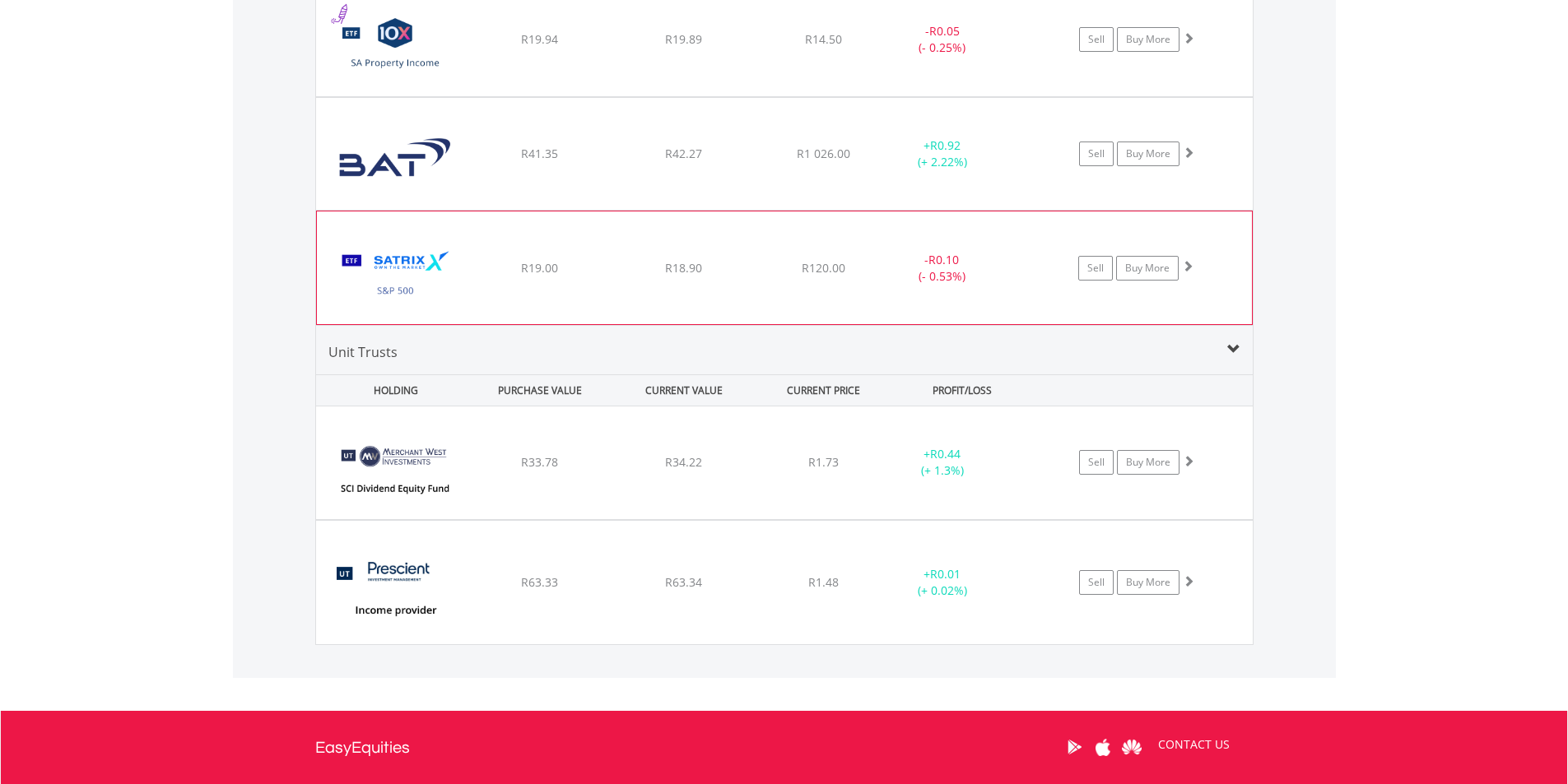
click at [849, 97] on div "﻿ Satrix S&P 500 ETF R19.00 R18.90 R120.00 - R0.10 (- 0.53%) Sell Buy More" at bounding box center [784, 40] width 937 height 113
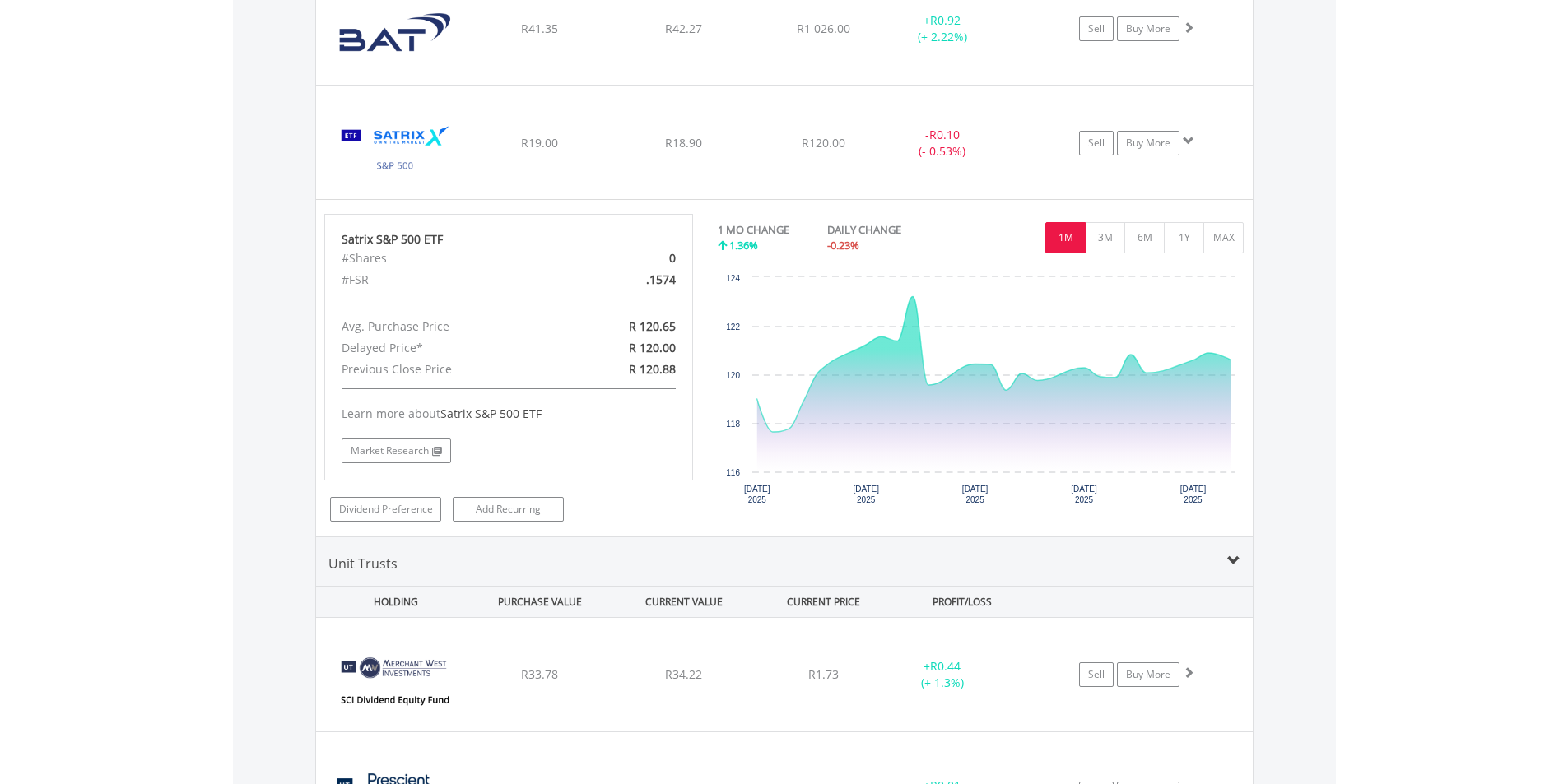
scroll to position [1481, 0]
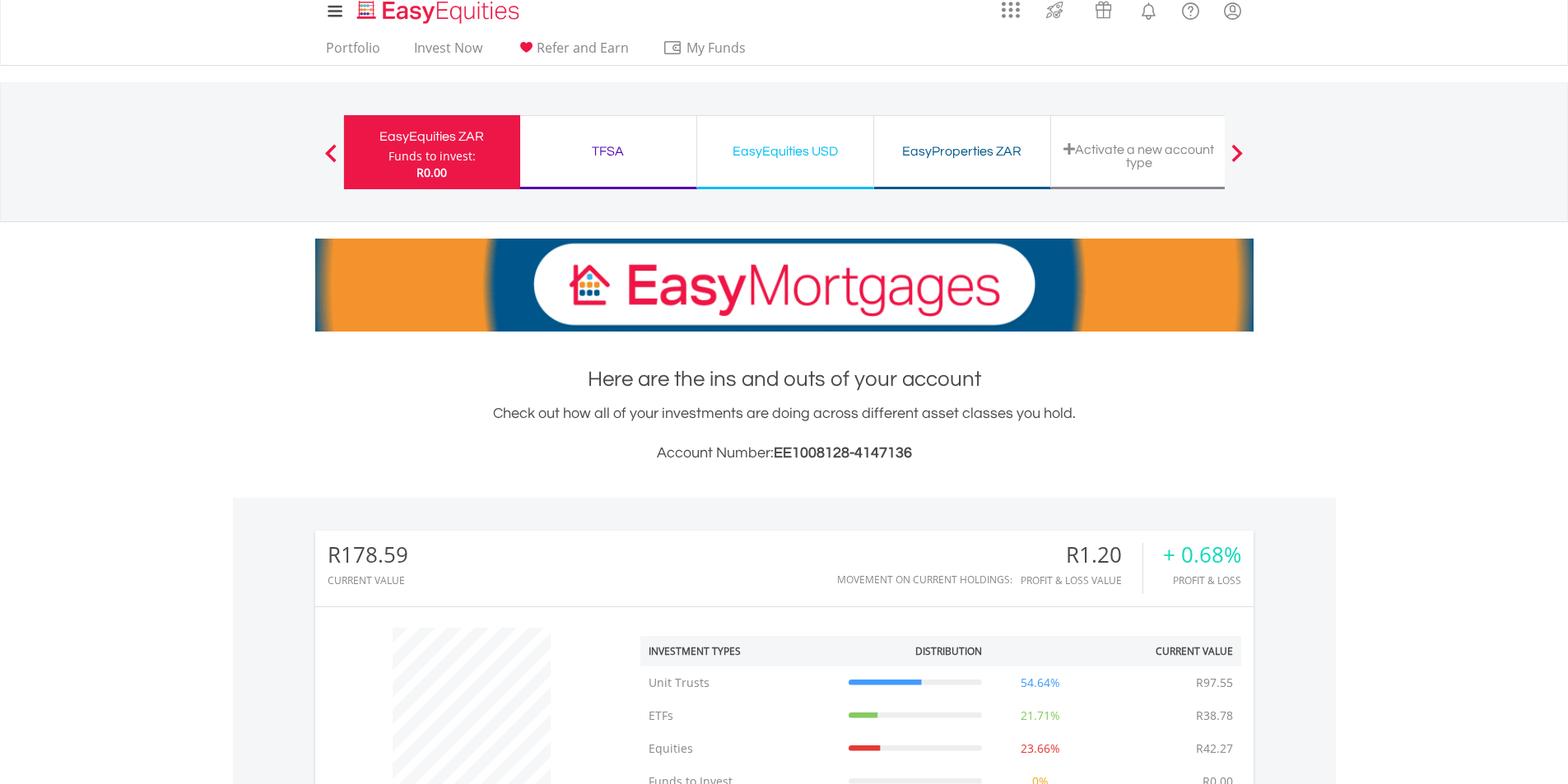
scroll to position [0, 0]
